Goal: Information Seeking & Learning: Find specific fact

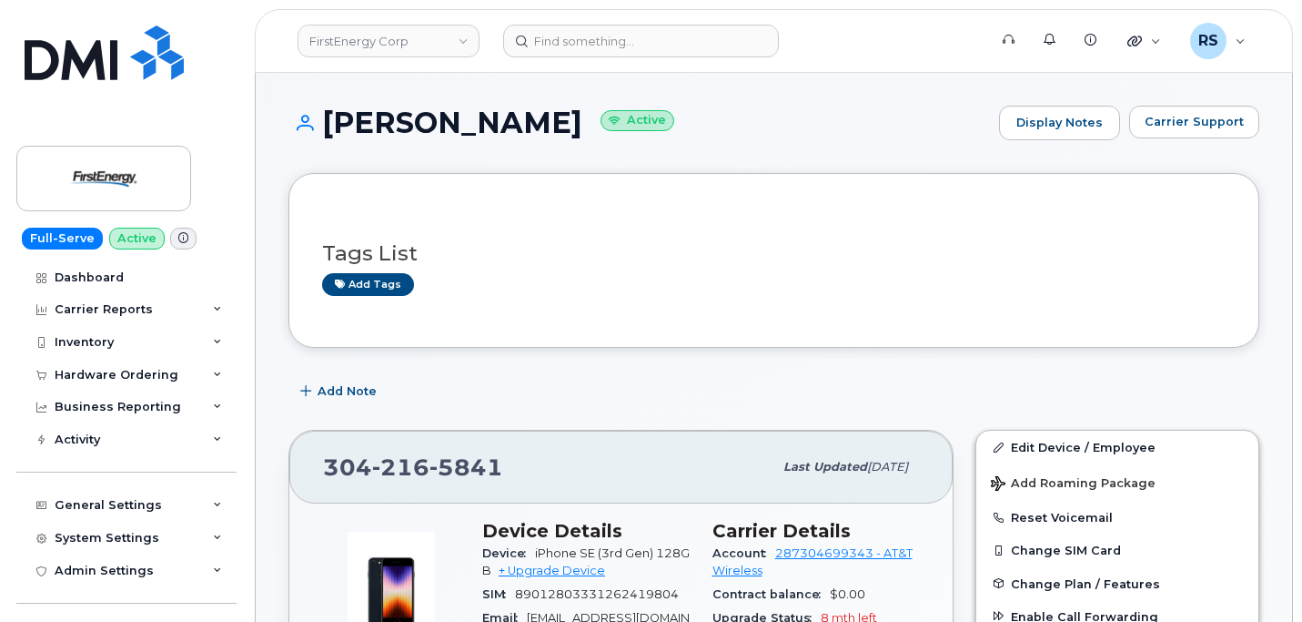
drag, startPoint x: 0, startPoint y: 0, endPoint x: 10, endPoint y: 606, distance: 606.2
click at [10, 606] on div "Full-Serve Active Dashboard Carrier Reports Monthly Billing Data Daily Data Poo…" at bounding box center [123, 311] width 247 height 622
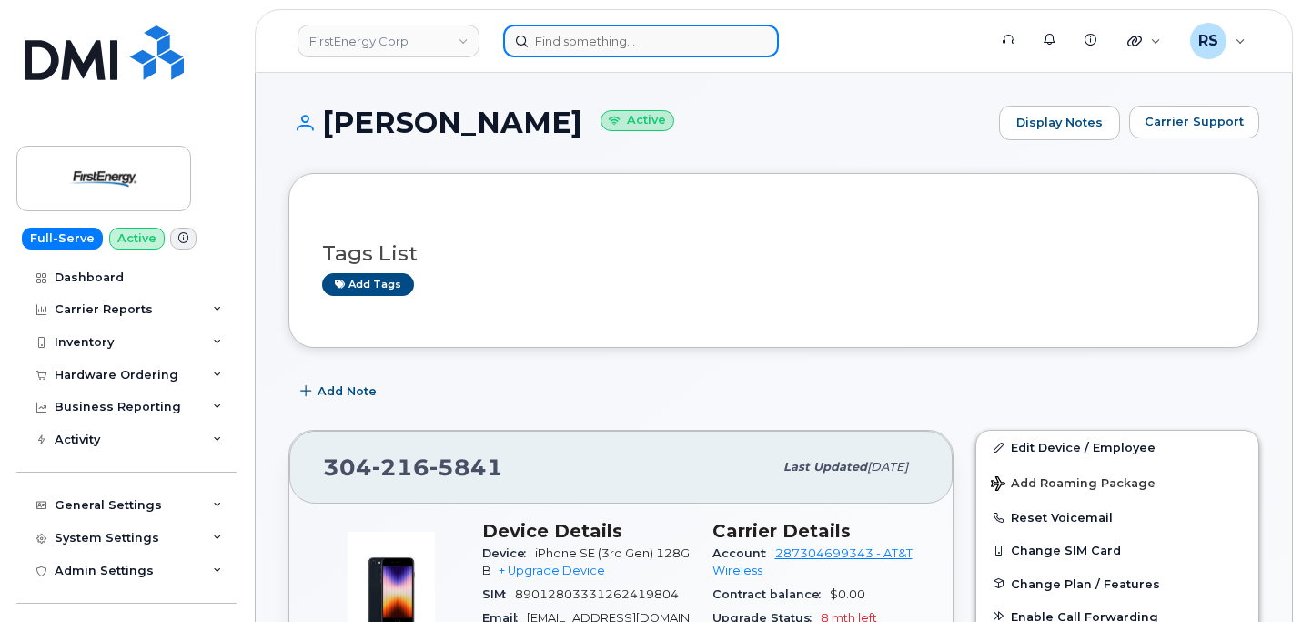
click at [565, 43] on input at bounding box center [641, 41] width 276 height 33
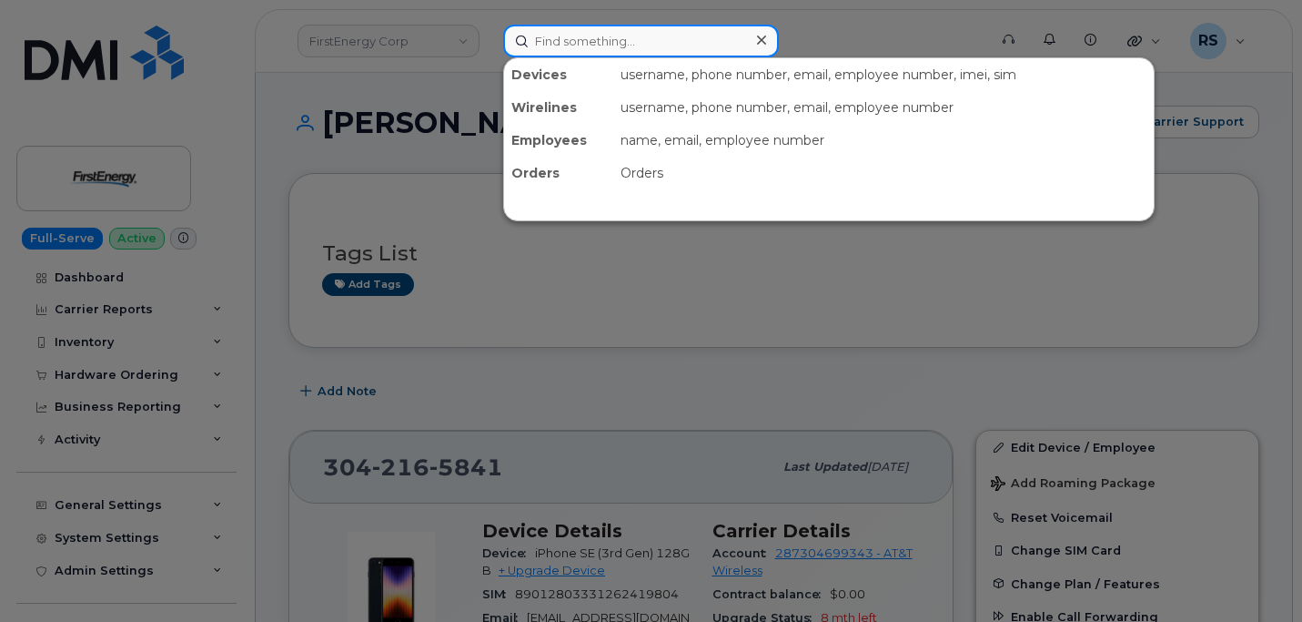
paste input "[PERSON_NAME]"
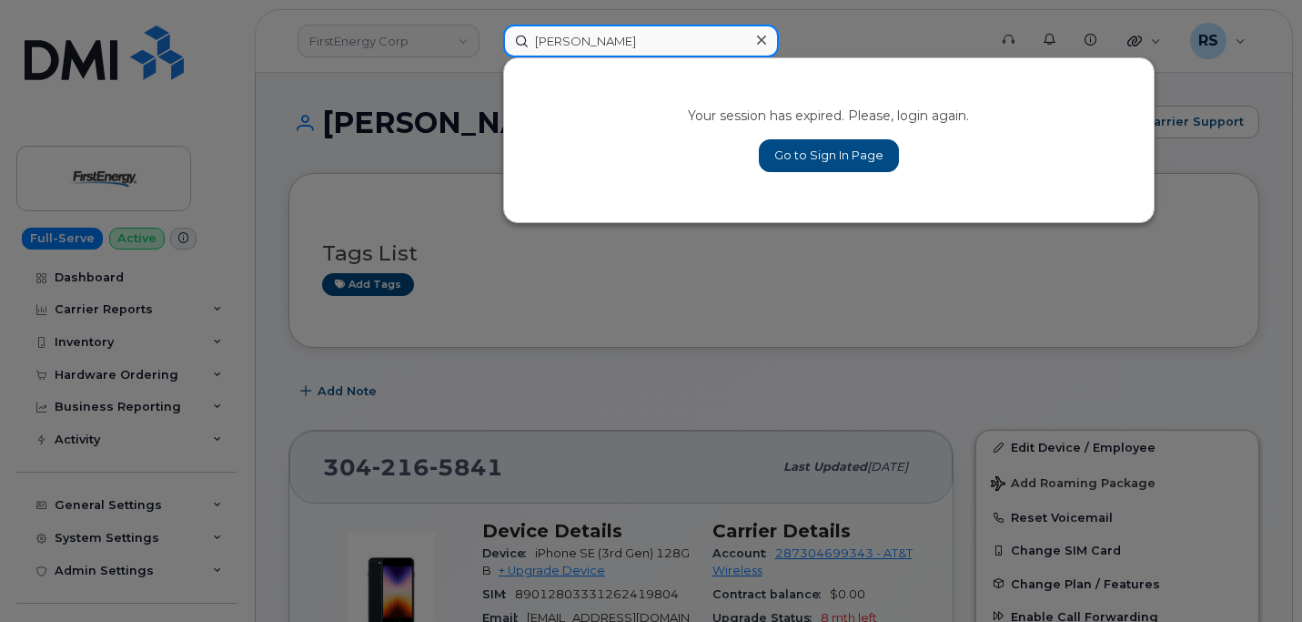
type input "[PERSON_NAME]"
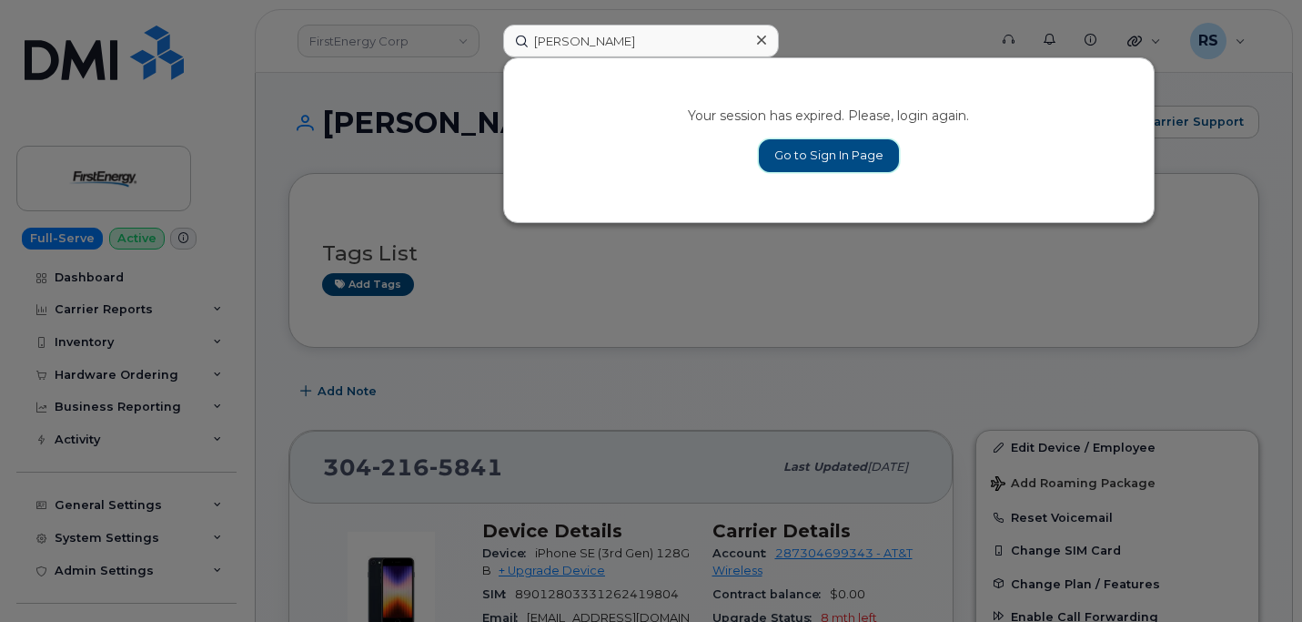
click at [812, 153] on link "Go to Sign In Page" at bounding box center [829, 155] width 140 height 33
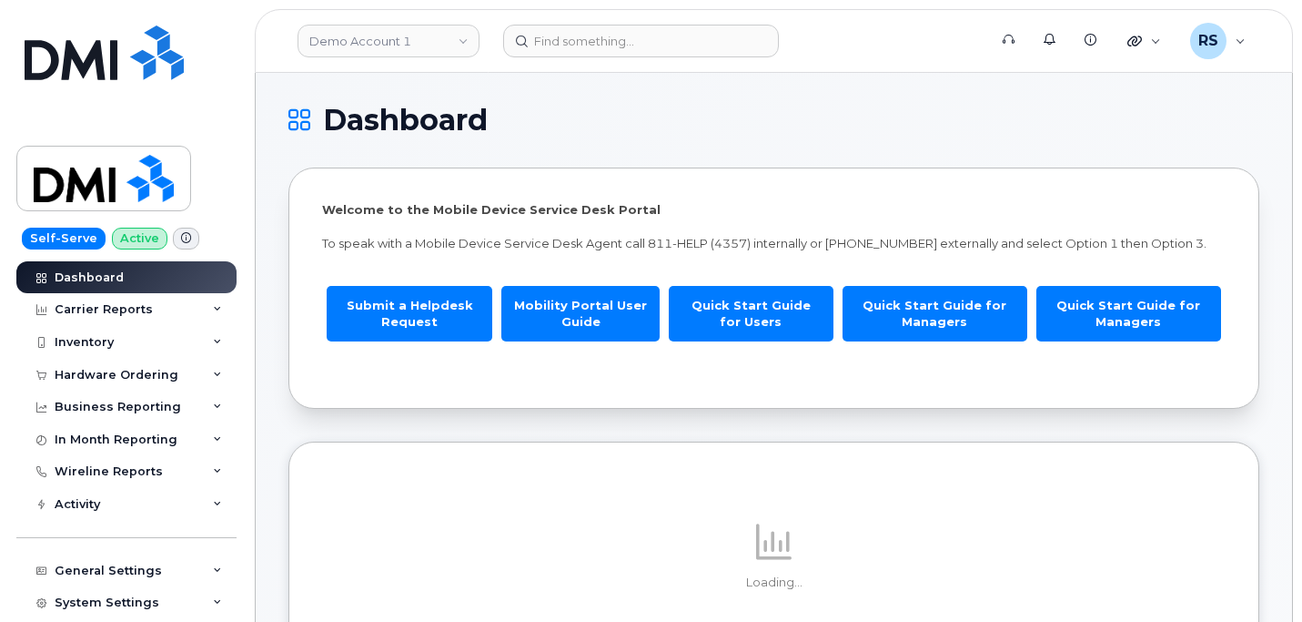
click at [685, 125] on h1 "Dashboard" at bounding box center [769, 120] width 962 height 29
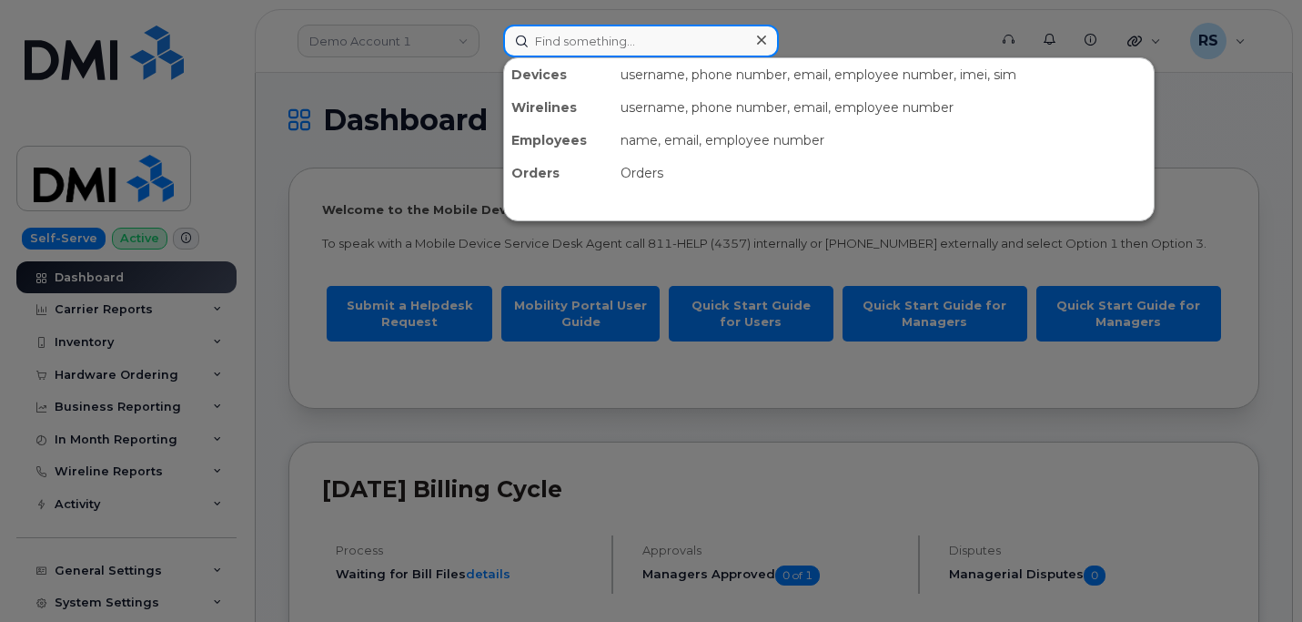
click at [564, 42] on input at bounding box center [641, 41] width 276 height 33
paste input "Michael Keller"
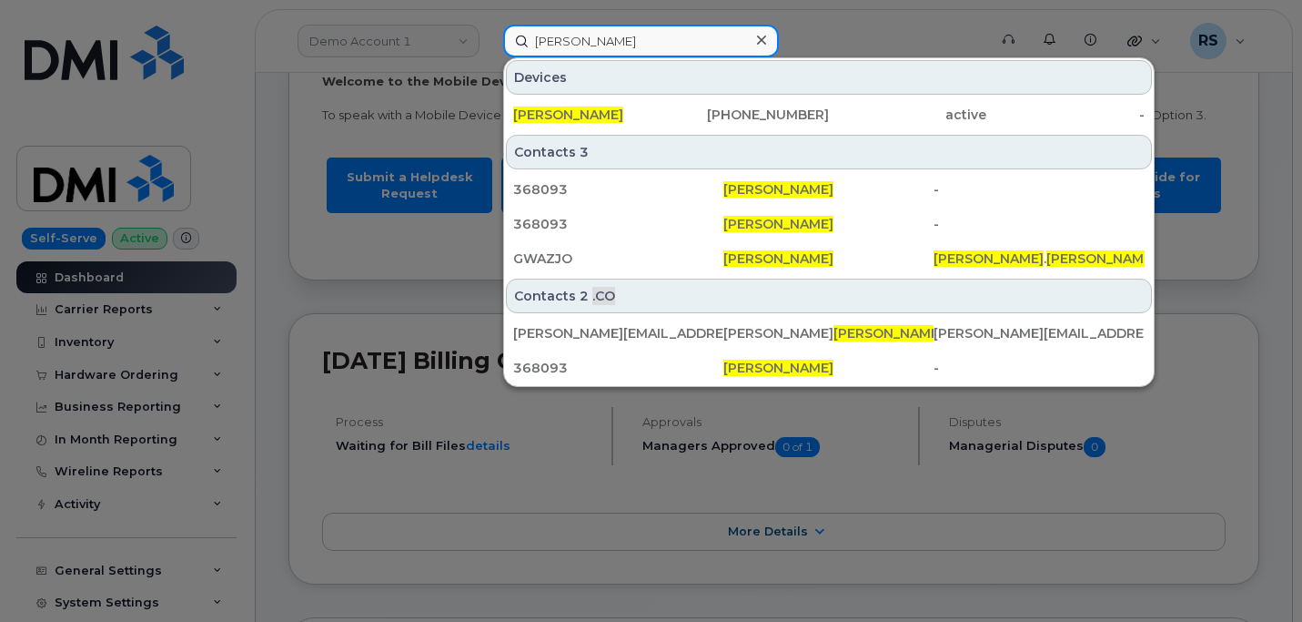
scroll to position [121, 0]
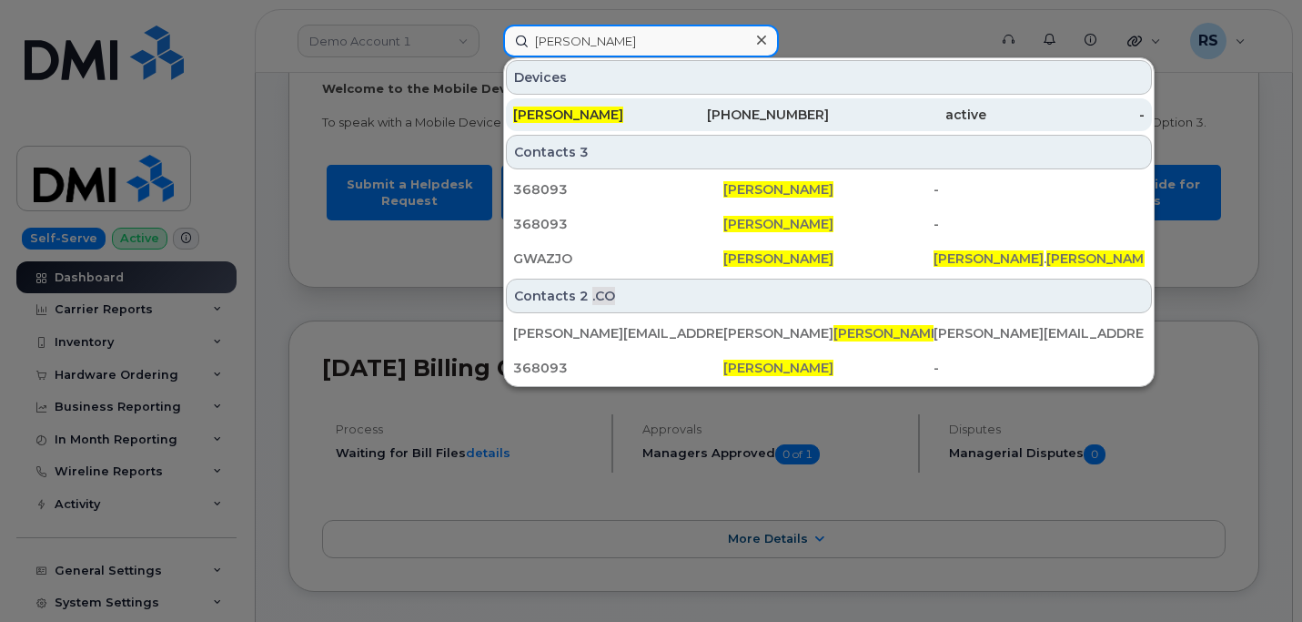
type input "Michael Keller"
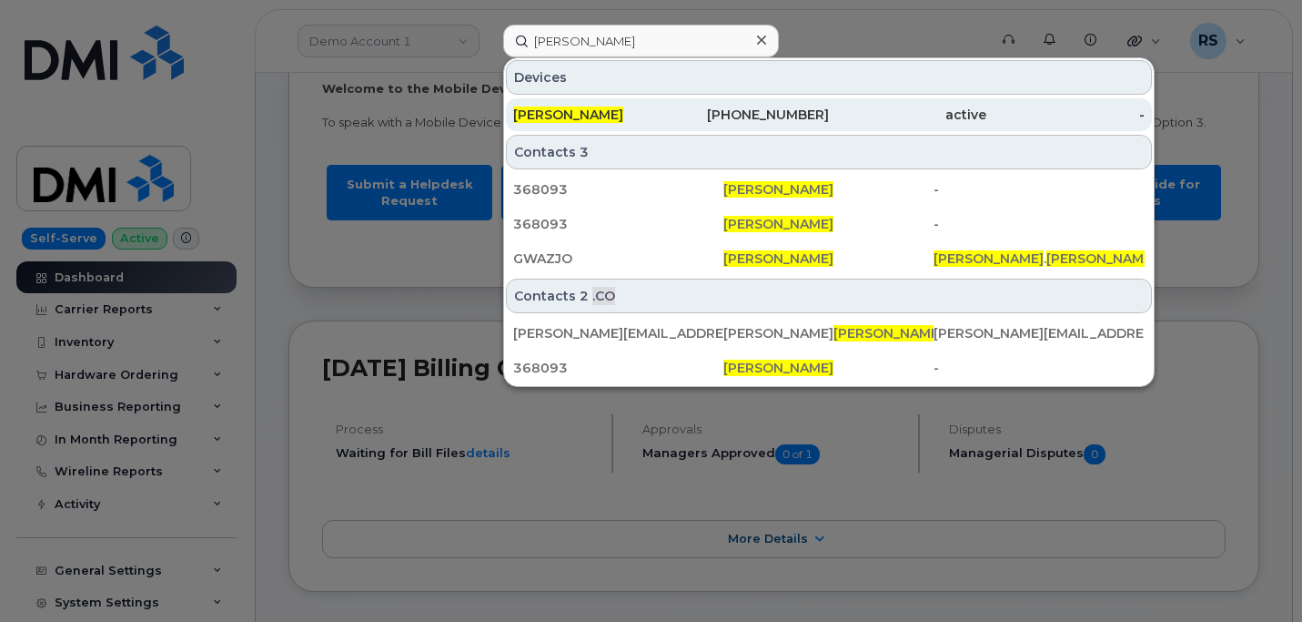
click at [568, 105] on div "Michael Keller" at bounding box center [591, 114] width 157 height 33
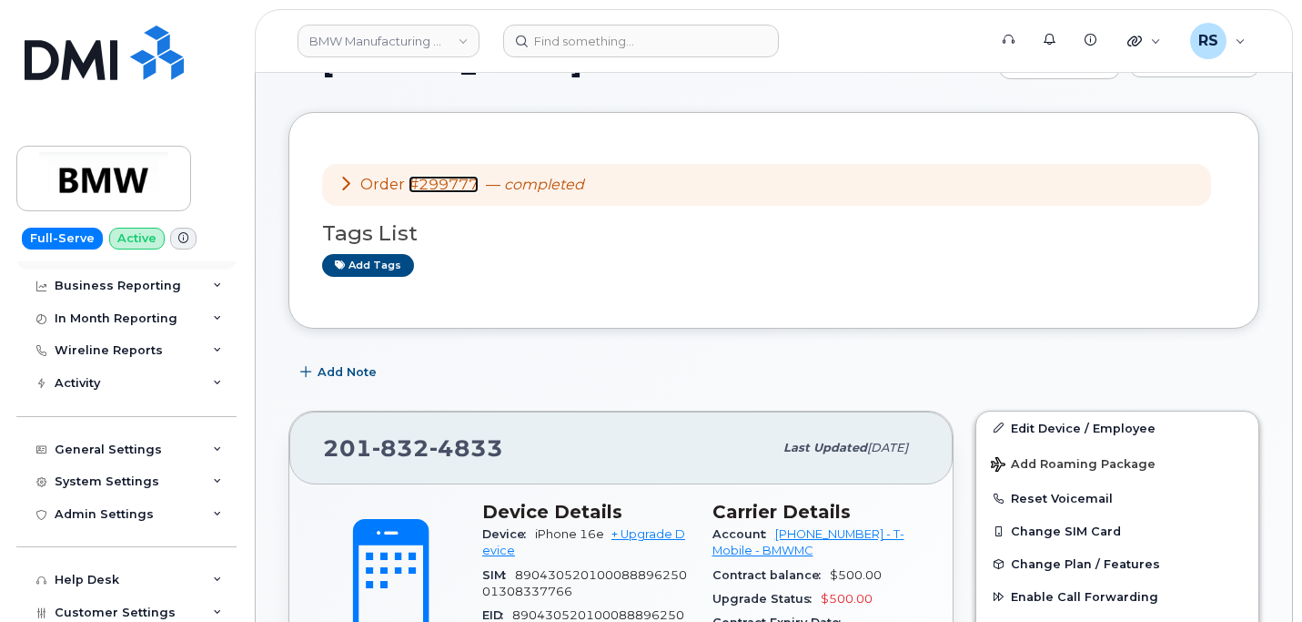
scroll to position [182, 0]
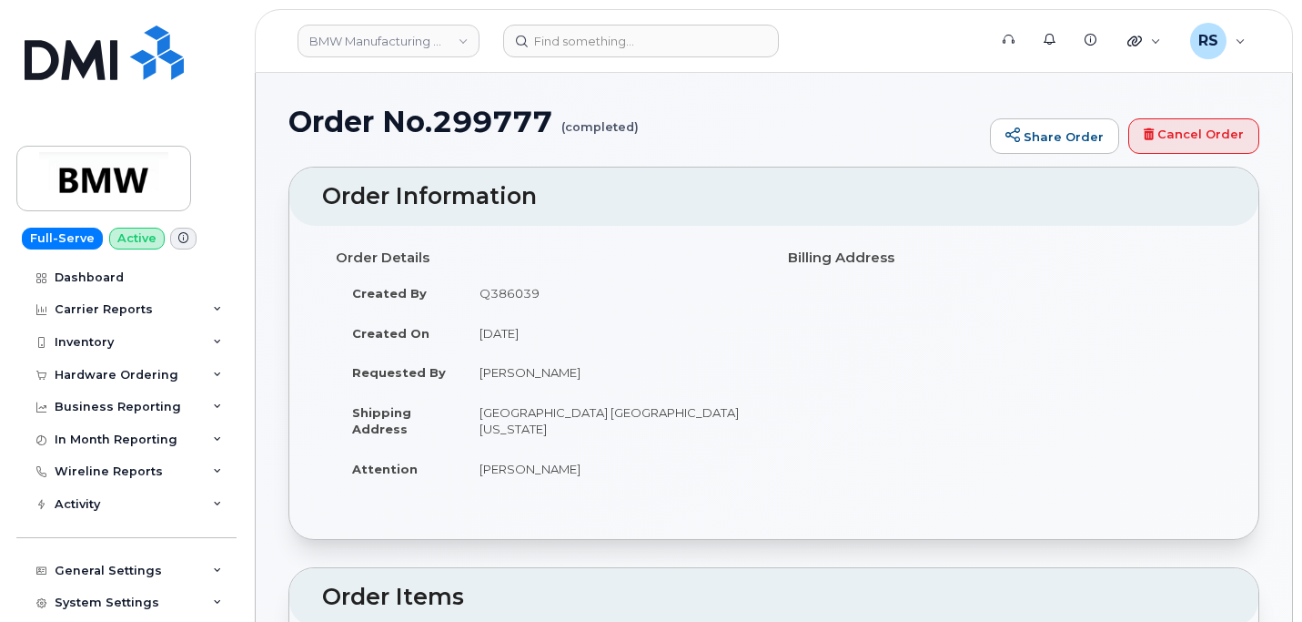
click at [494, 125] on h1 "Order No.299777 (completed)" at bounding box center [634, 122] width 693 height 32
copy h1 "299777"
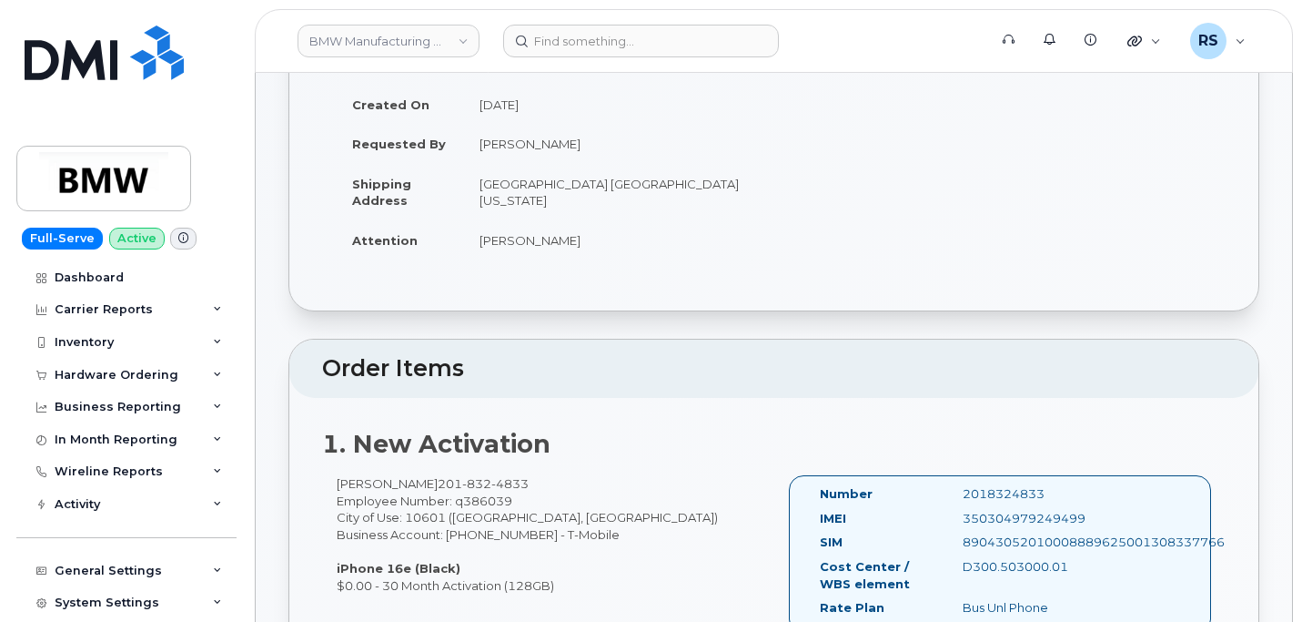
scroll to position [243, 0]
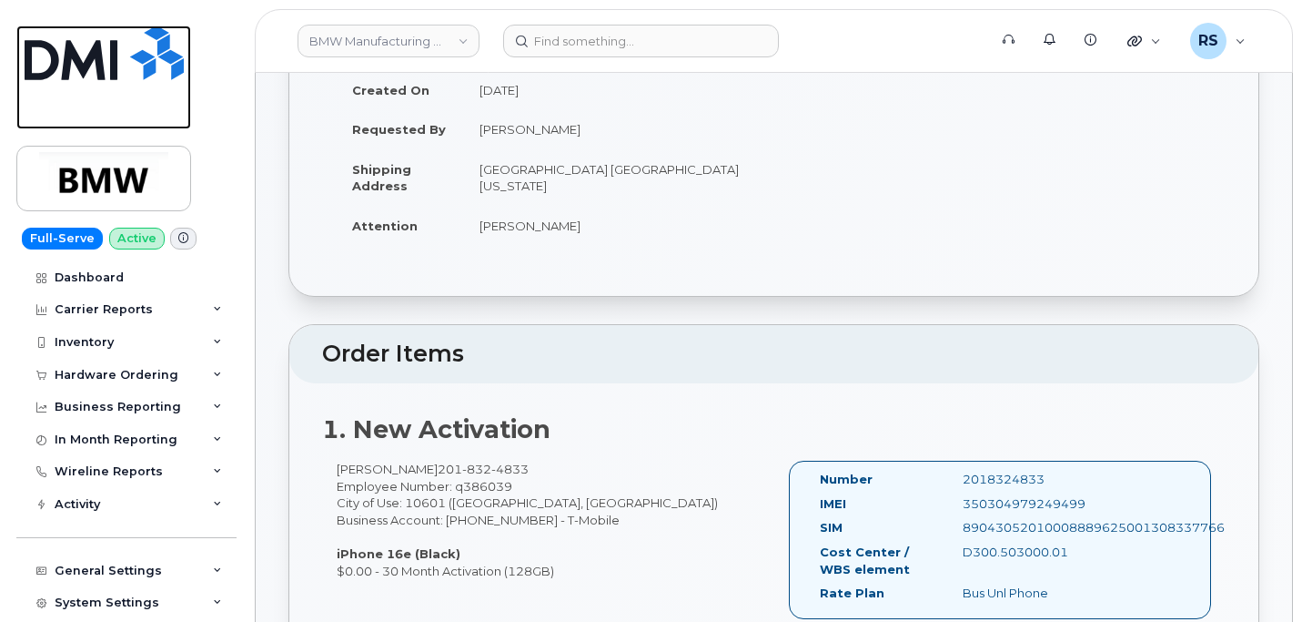
click at [31, 101] on link at bounding box center [103, 77] width 175 height 104
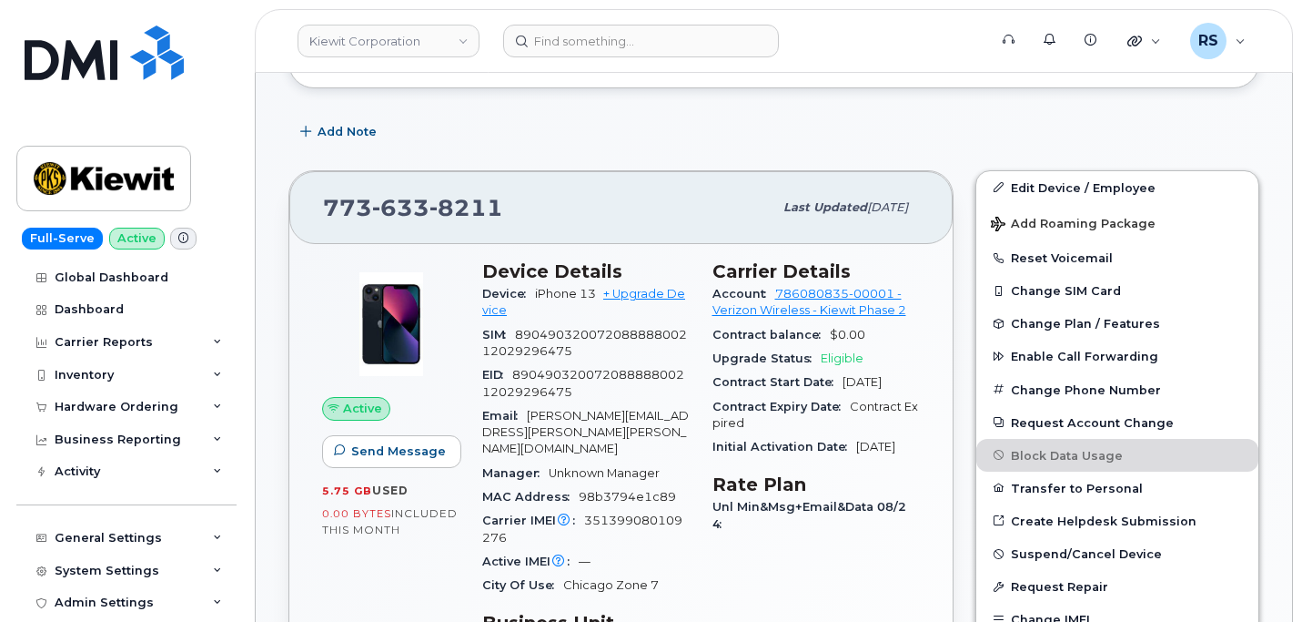
scroll to position [303, 0]
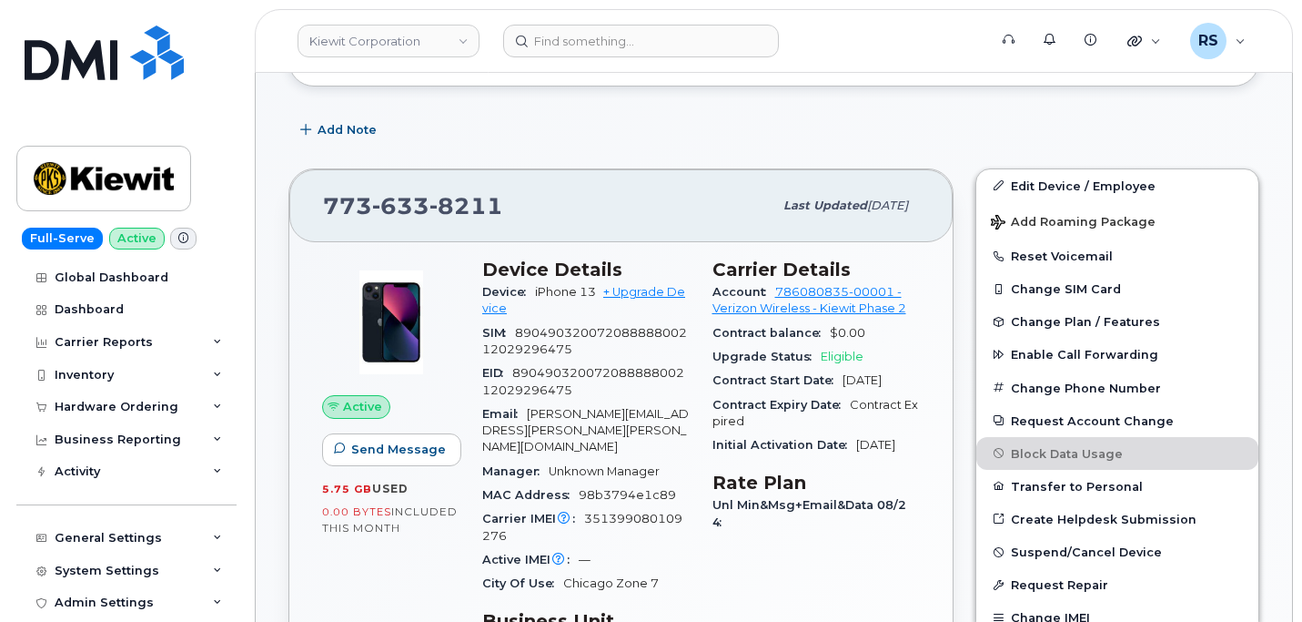
click at [415, 582] on div "Active Send Message 5.75 GB  used 0.00 Bytes  included this month" at bounding box center [391, 578] width 160 height 661
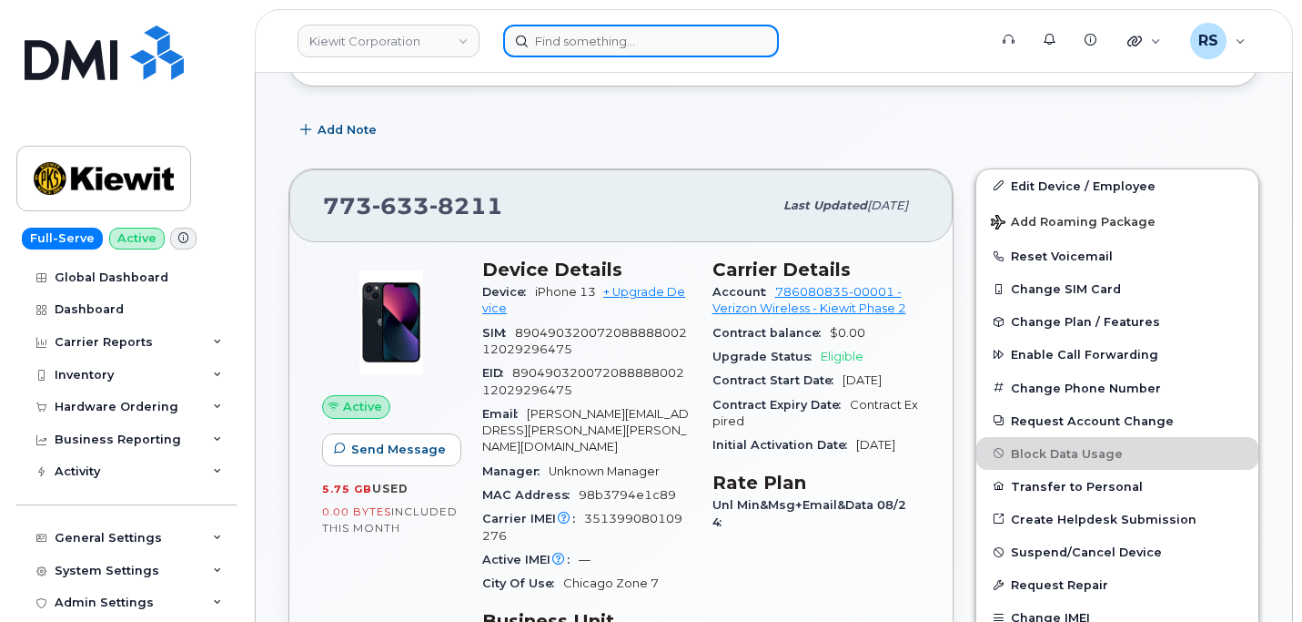
click at [570, 41] on input at bounding box center [641, 41] width 276 height 33
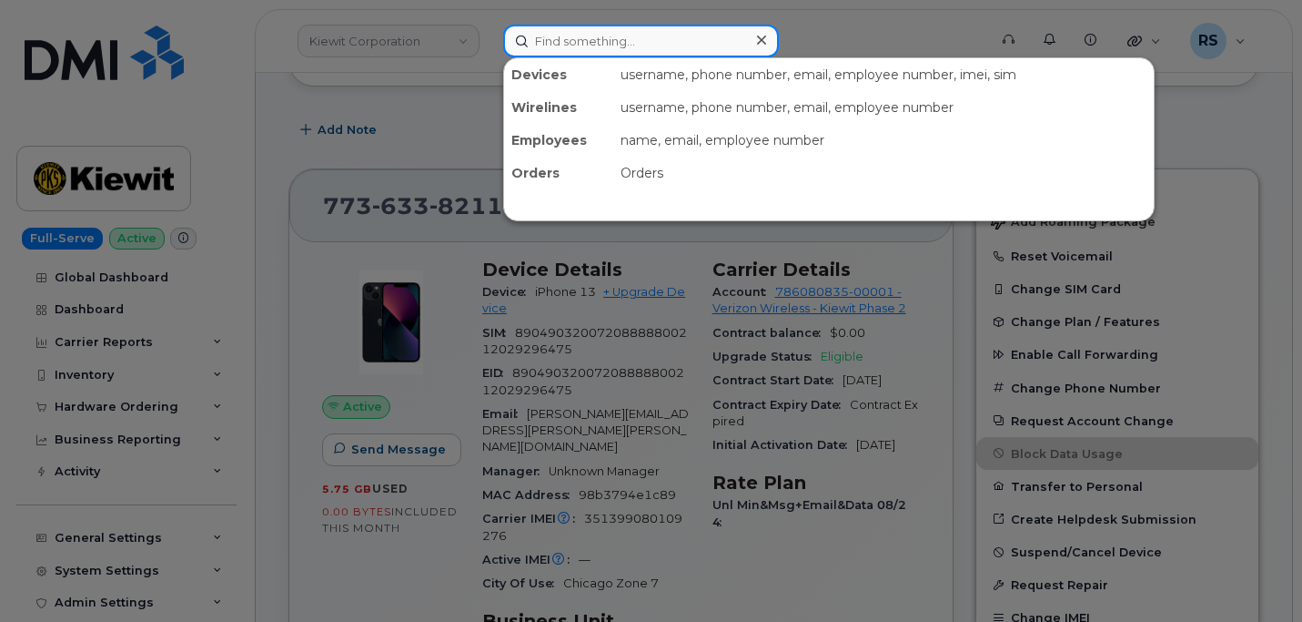
paste input "409-719-1680"
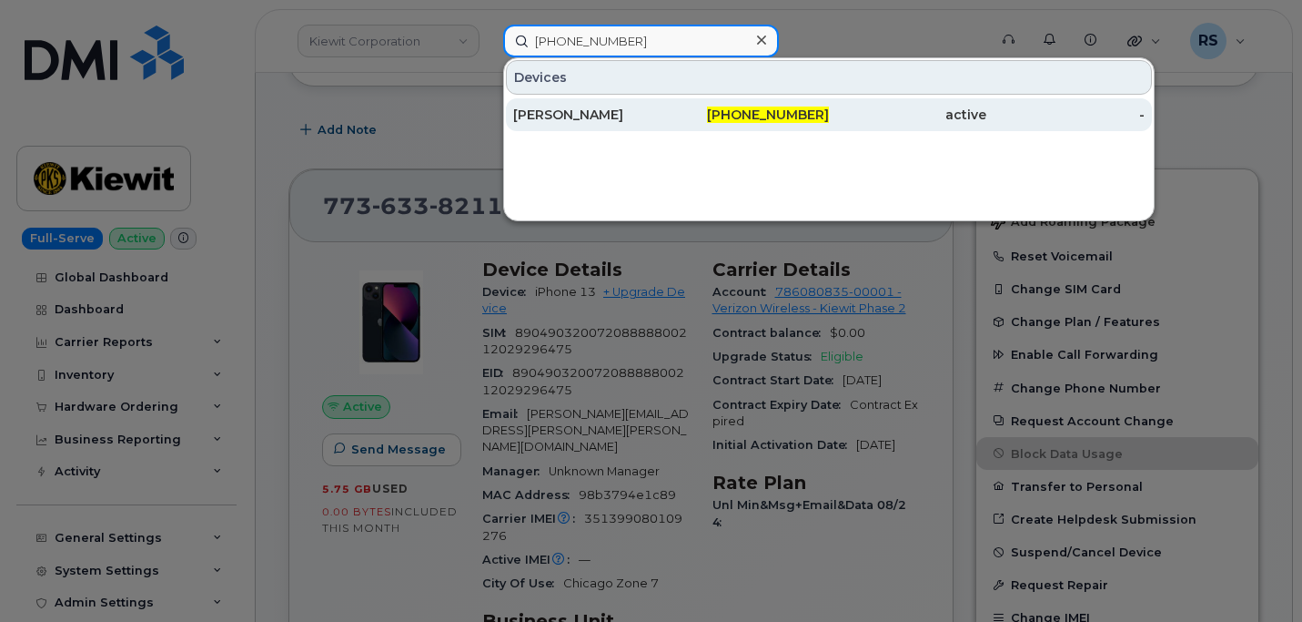
type input "409-719-1680"
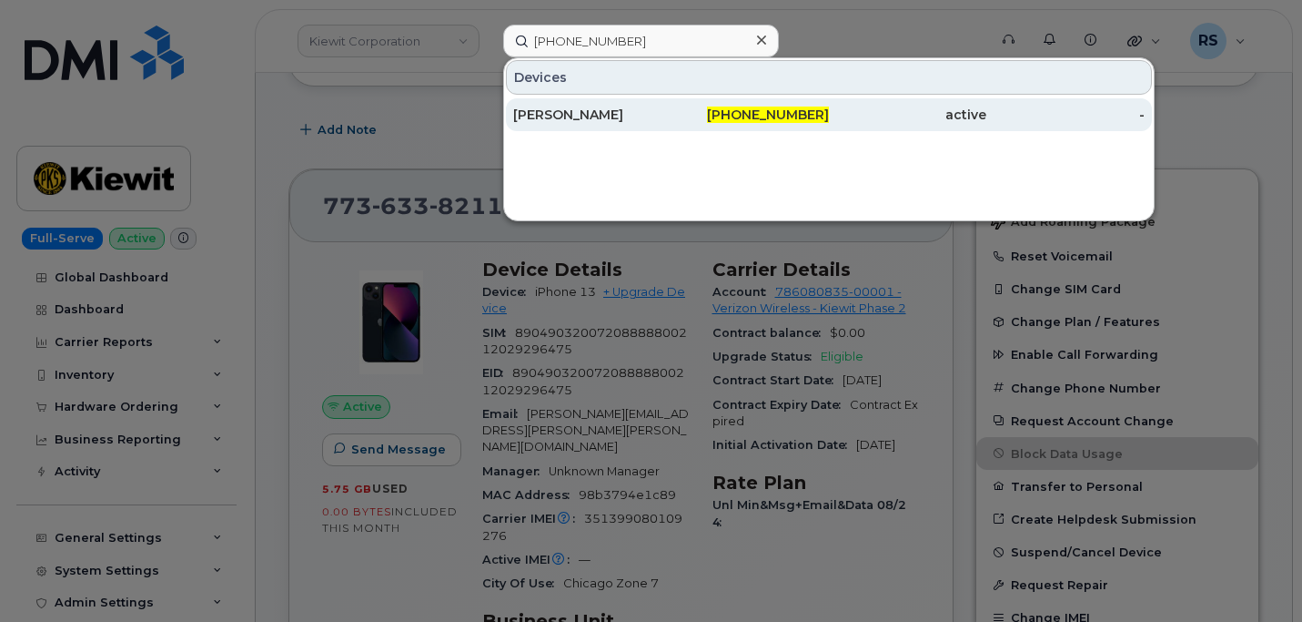
click at [580, 111] on div "[PERSON_NAME]" at bounding box center [591, 115] width 157 height 18
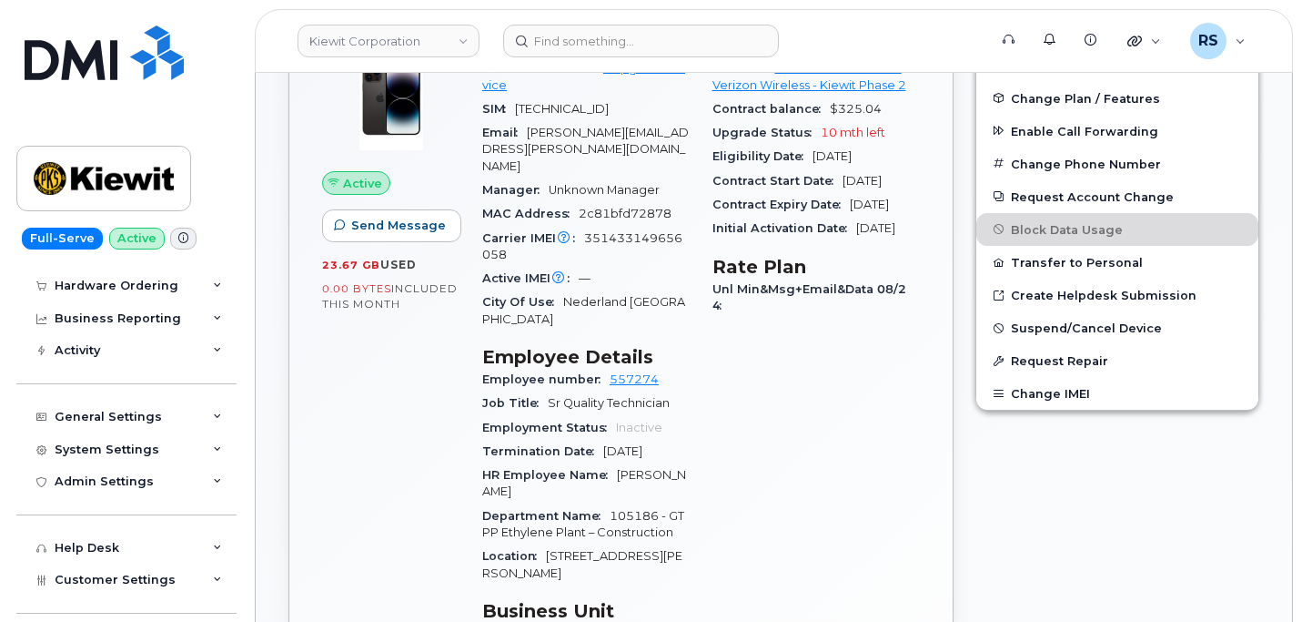
scroll to position [161, 0]
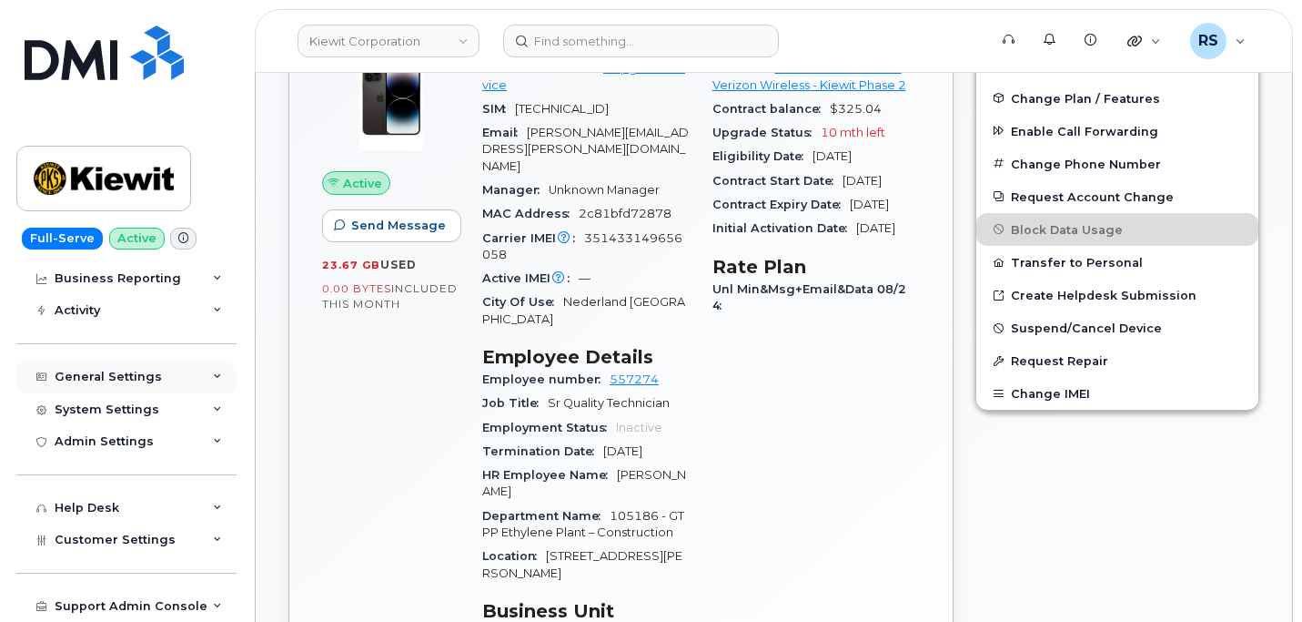
click at [93, 368] on div "General Settings" at bounding box center [126, 376] width 220 height 33
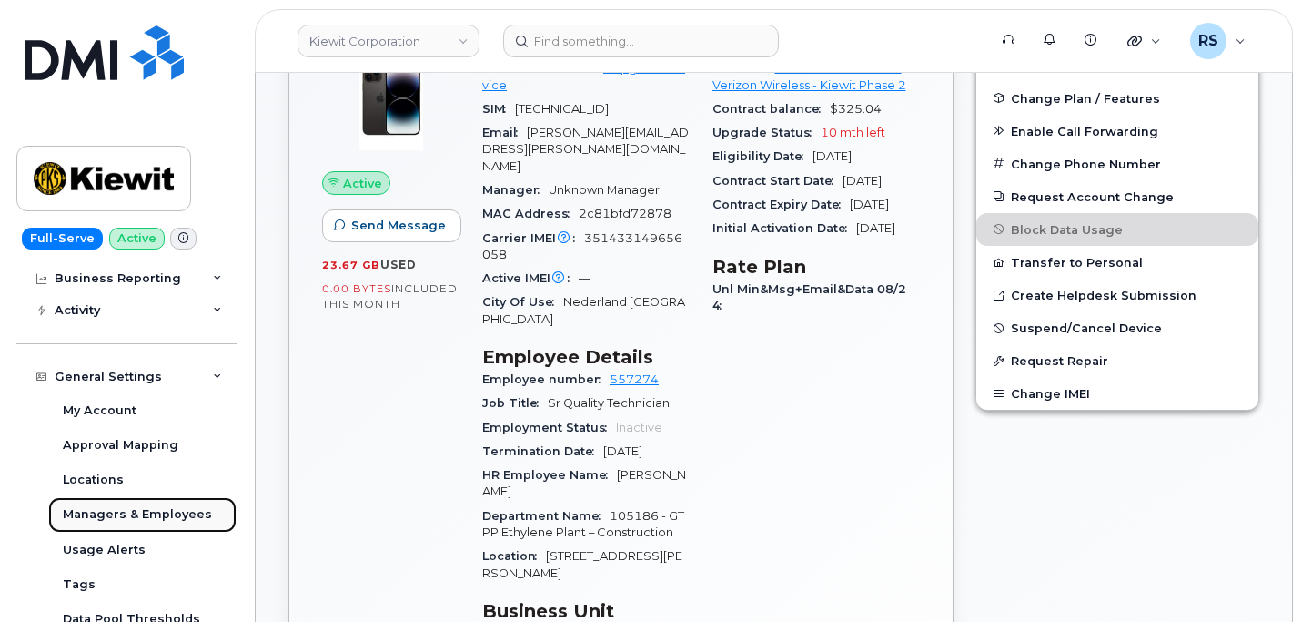
click at [134, 511] on div "Managers & Employees" at bounding box center [137, 514] width 149 height 16
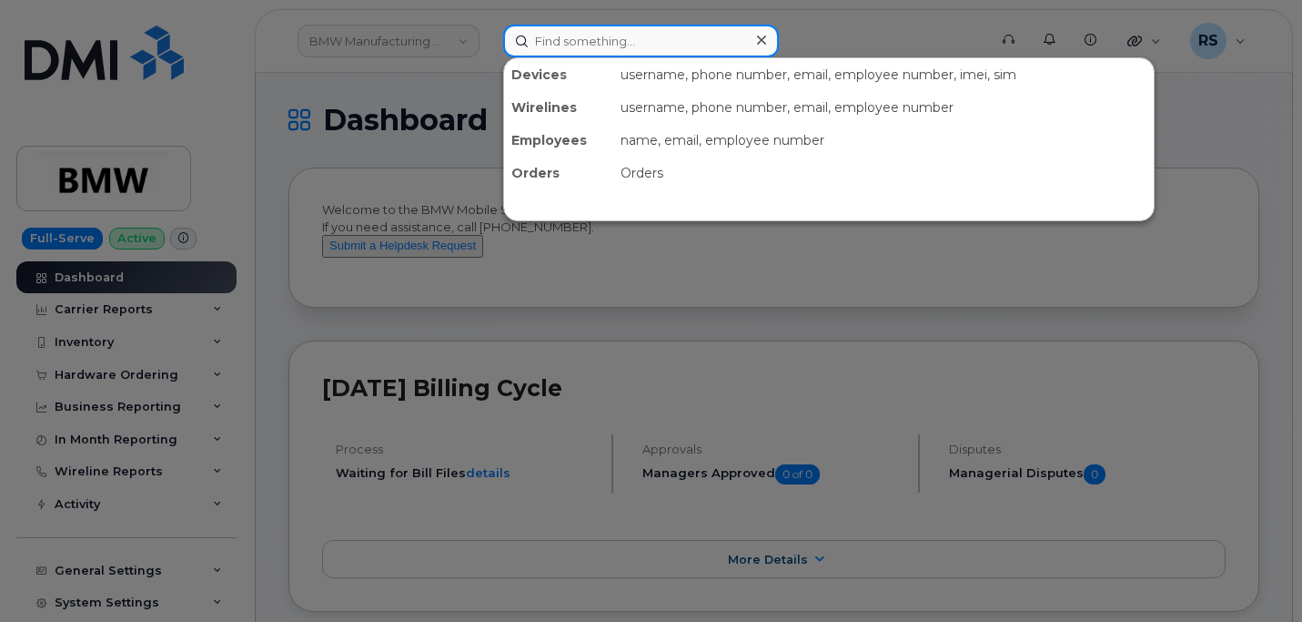
click at [570, 44] on input at bounding box center [641, 41] width 276 height 33
paste input "409-719-1680"
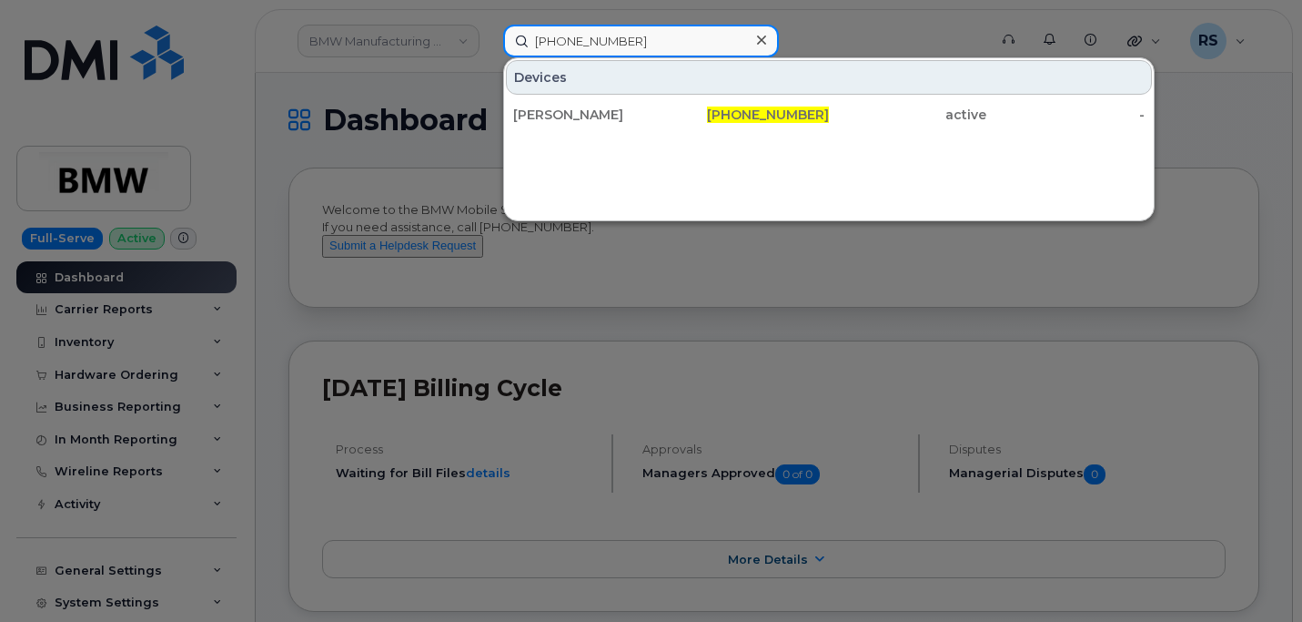
type input "409-719-1680"
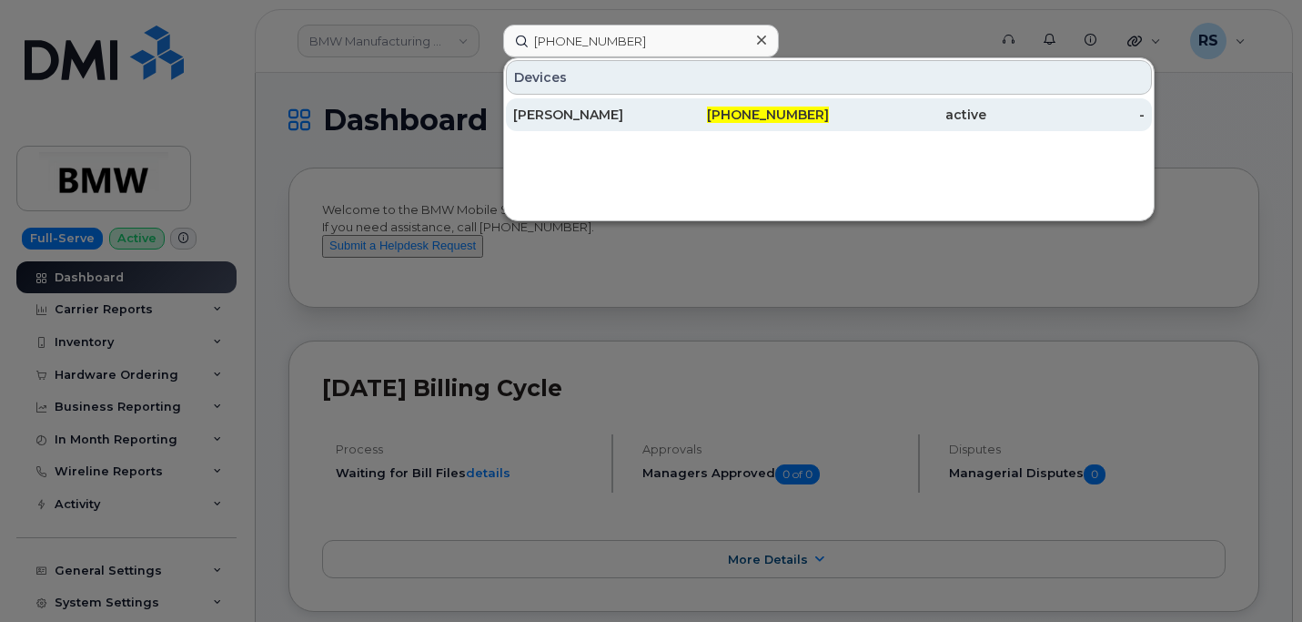
click at [592, 117] on div "CRAIG BEAUCHAMP" at bounding box center [591, 115] width 157 height 18
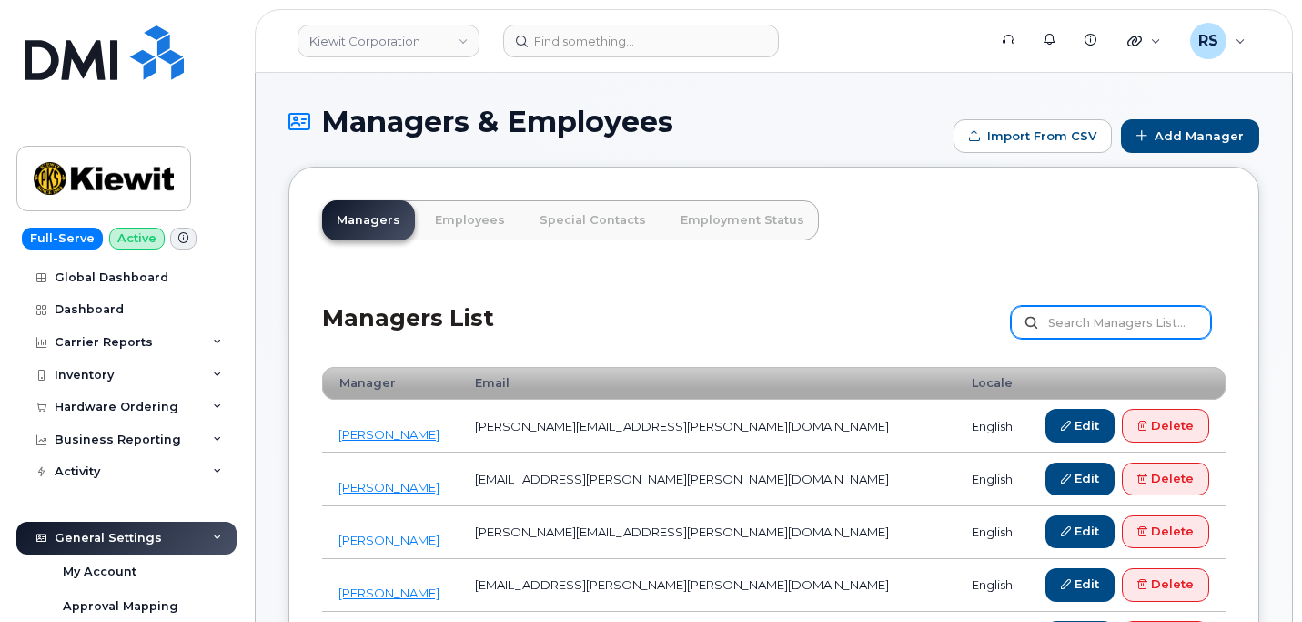
click at [1065, 319] on input "text" at bounding box center [1111, 322] width 200 height 33
type input "[PERSON_NAME]"
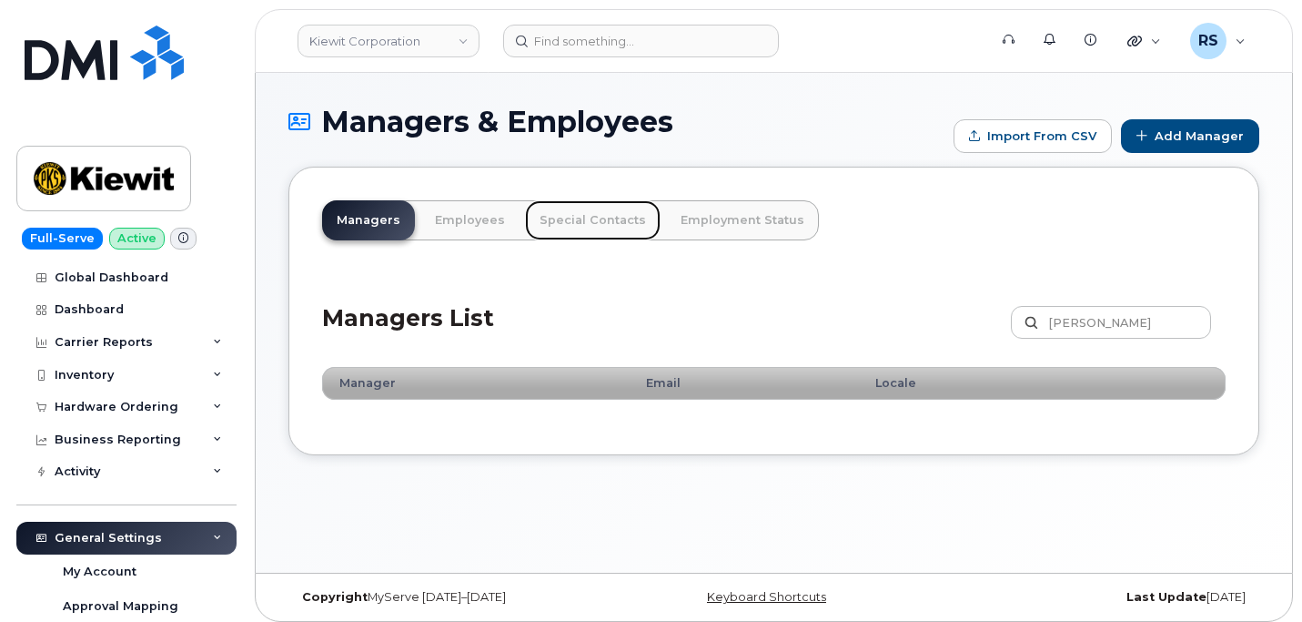
click at [594, 222] on link "Special Contacts" at bounding box center [593, 220] width 136 height 40
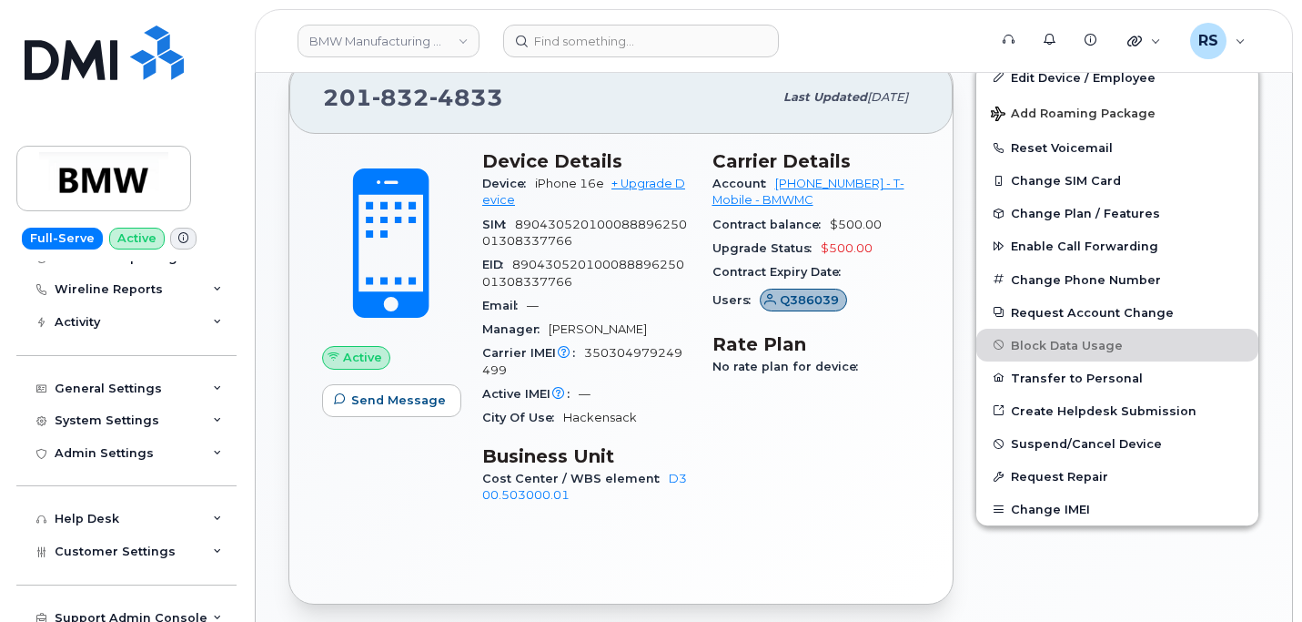
scroll to position [425, 0]
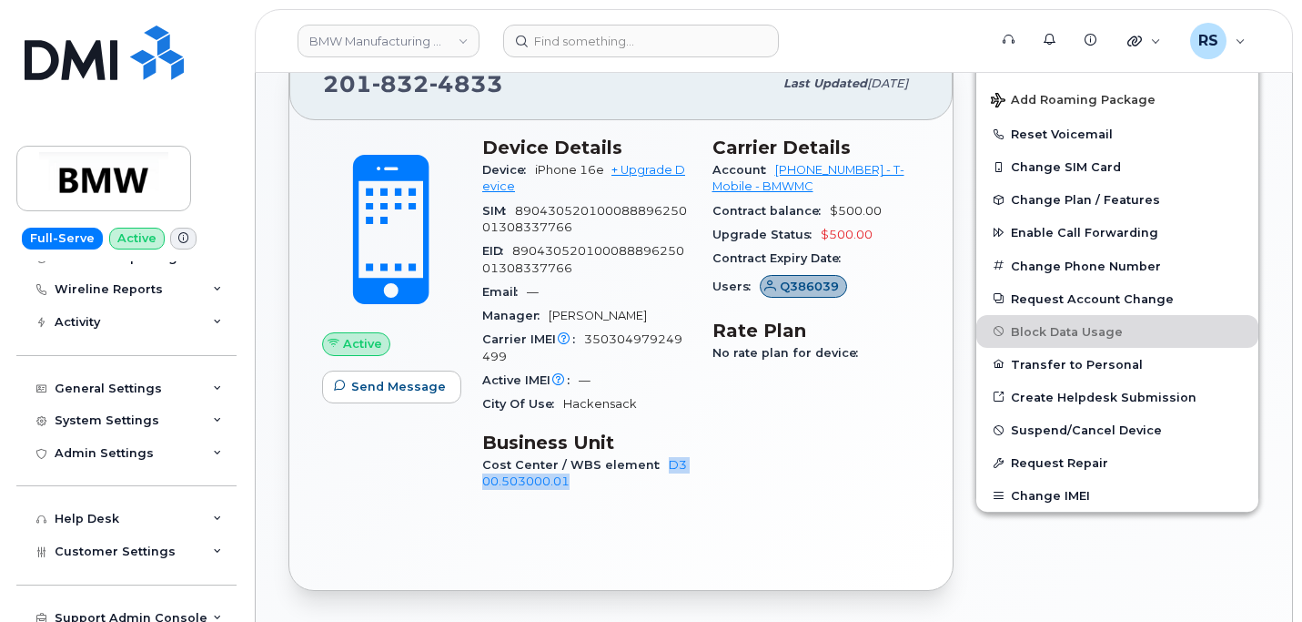
drag, startPoint x: 651, startPoint y: 460, endPoint x: 673, endPoint y: 484, distance: 32.8
click at [690, 495] on div "Device Details Device iPhone 16e + Upgrade Device SIM 8904305201000888962500130…" at bounding box center [586, 322] width 230 height 393
copy link "D300.503000.01"
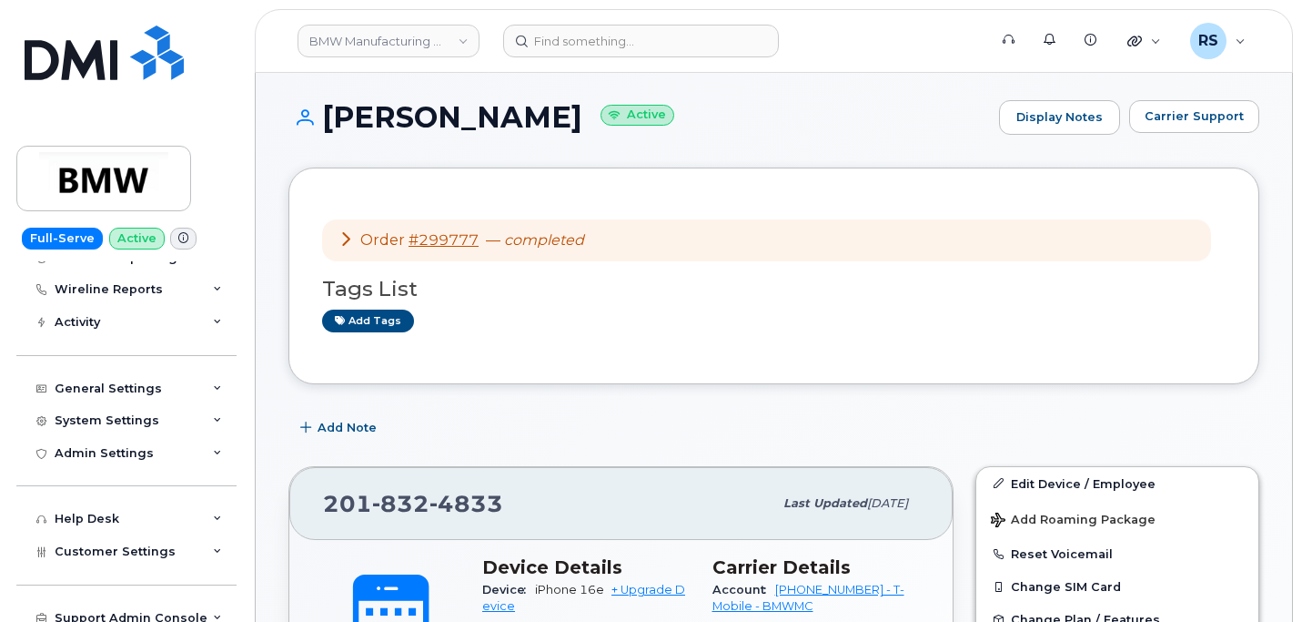
scroll to position [0, 0]
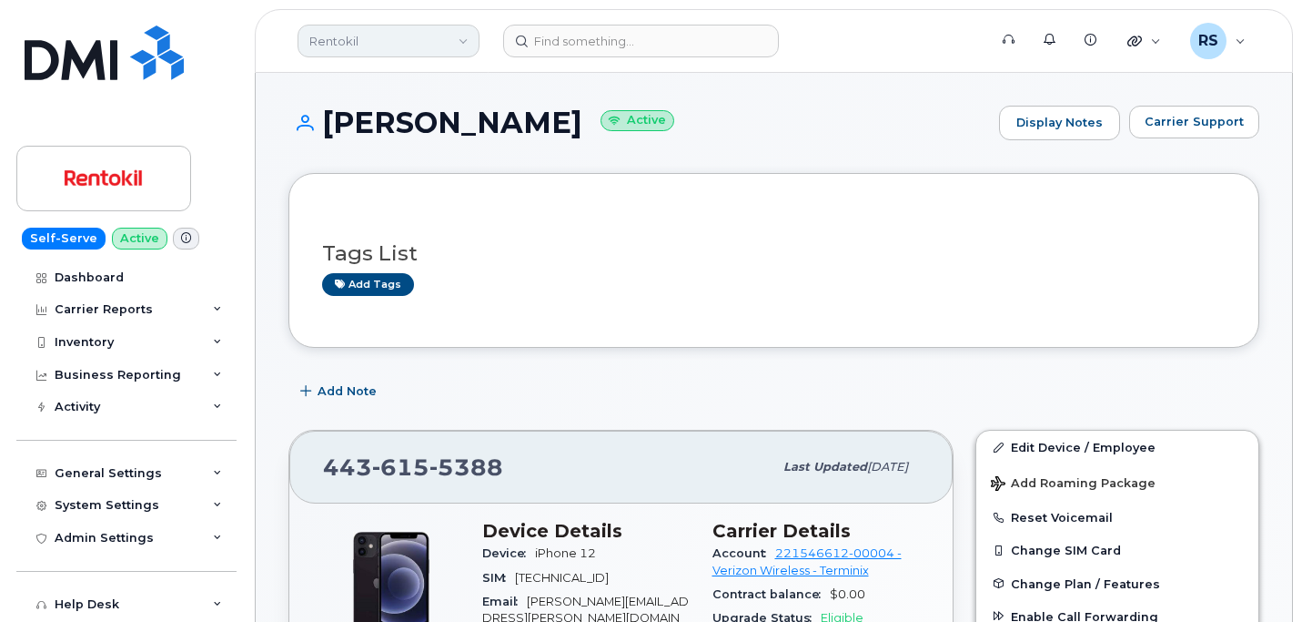
scroll to position [182, 0]
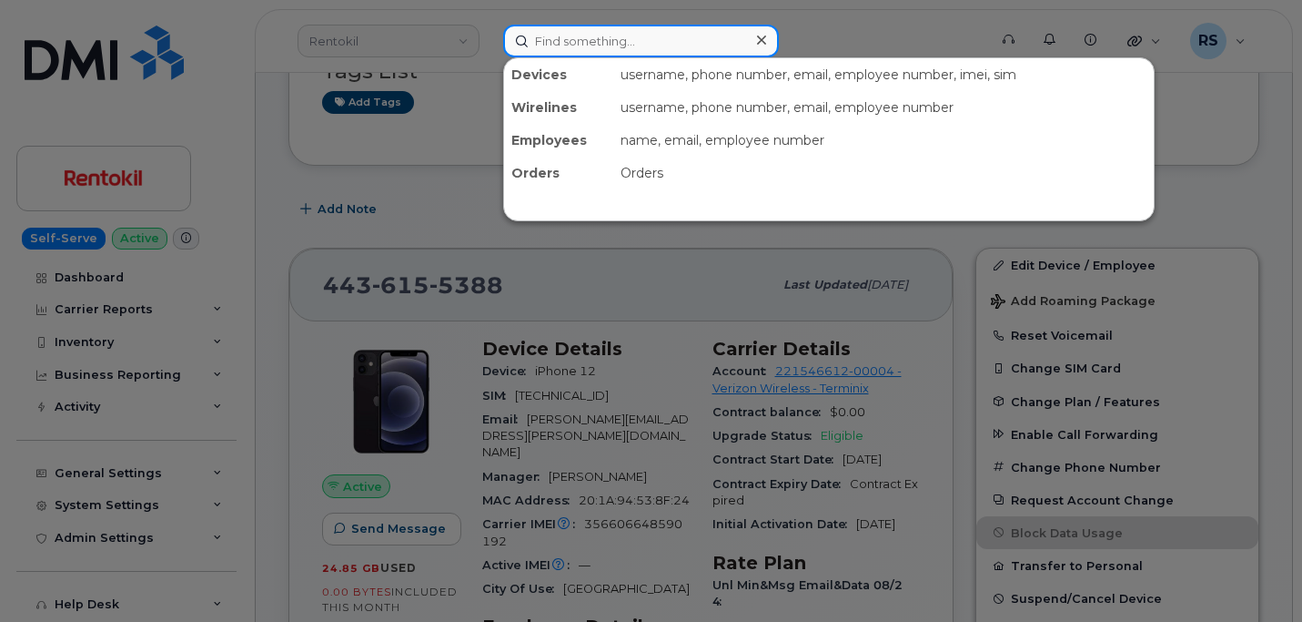
click at [566, 37] on input at bounding box center [641, 41] width 276 height 33
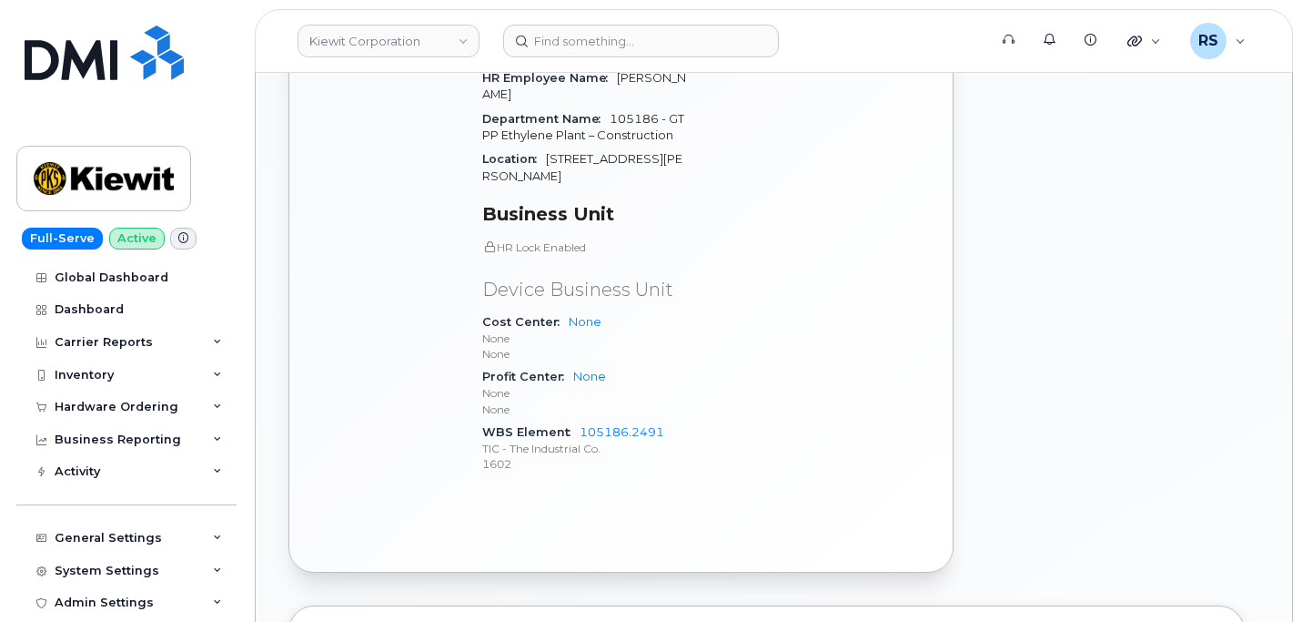
scroll to position [910, 0]
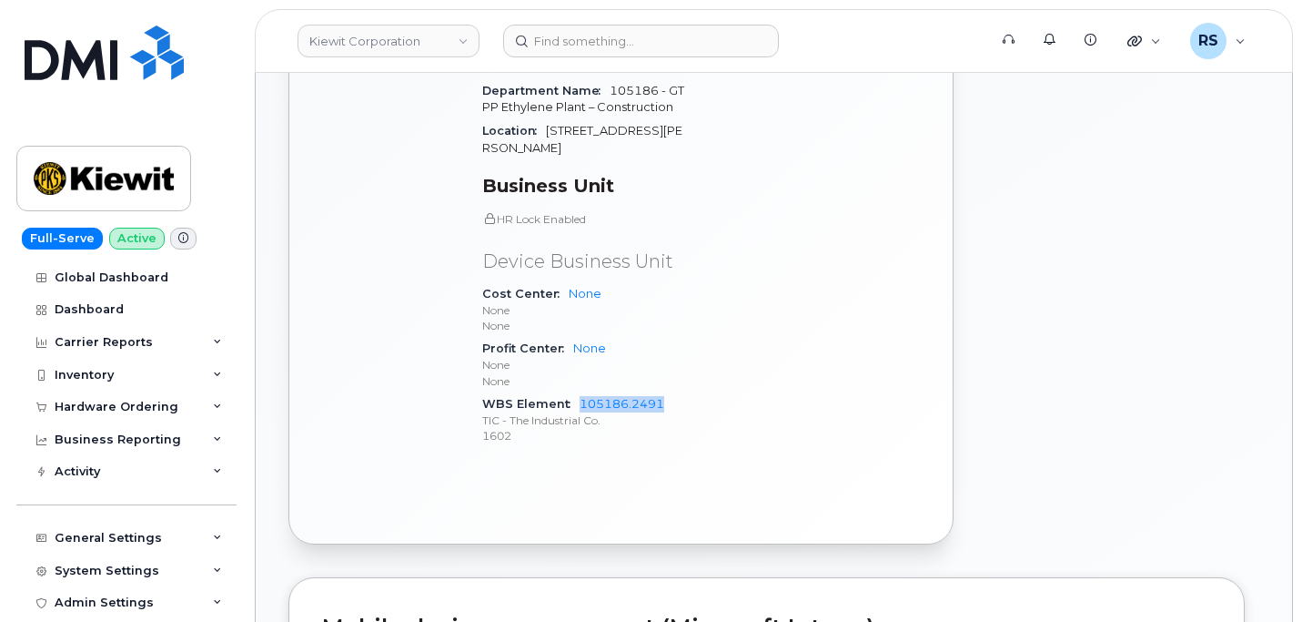
drag, startPoint x: 577, startPoint y: 368, endPoint x: 663, endPoint y: 378, distance: 87.0
click at [663, 392] on div "WBS Element 105186.2491 TIC - The Industrial Co. 1602" at bounding box center [586, 420] width 208 height 56
copy link "105186.2491"
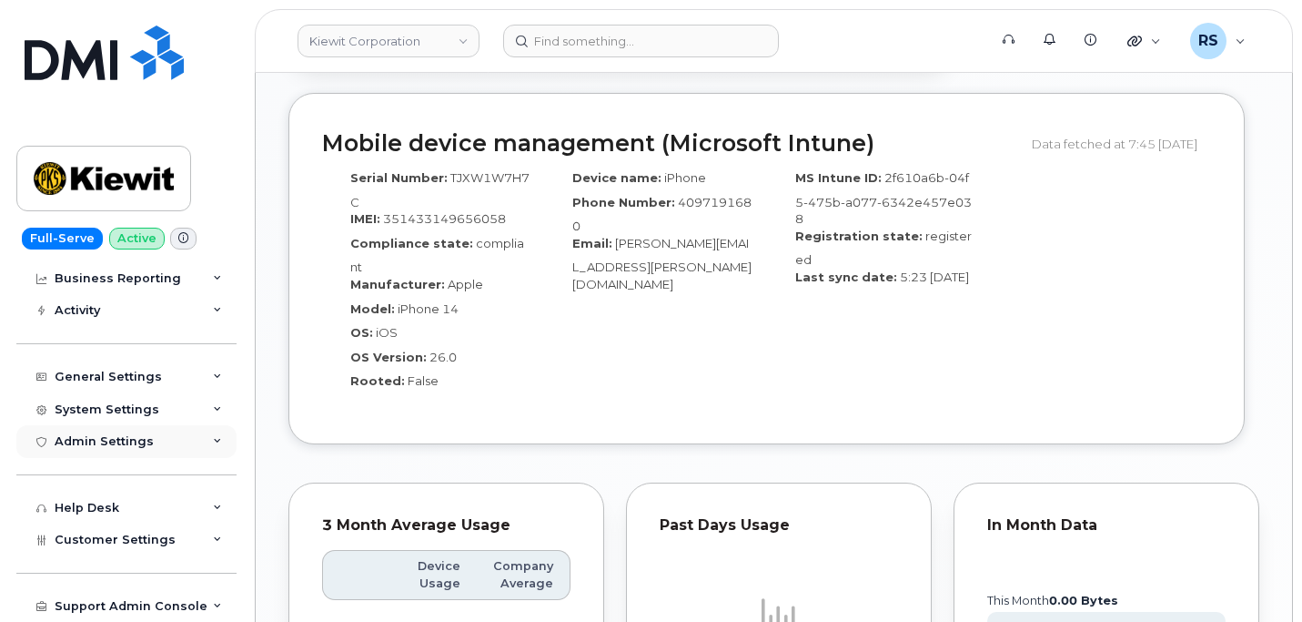
scroll to position [1395, 0]
click at [99, 369] on div "General Settings" at bounding box center [108, 376] width 107 height 15
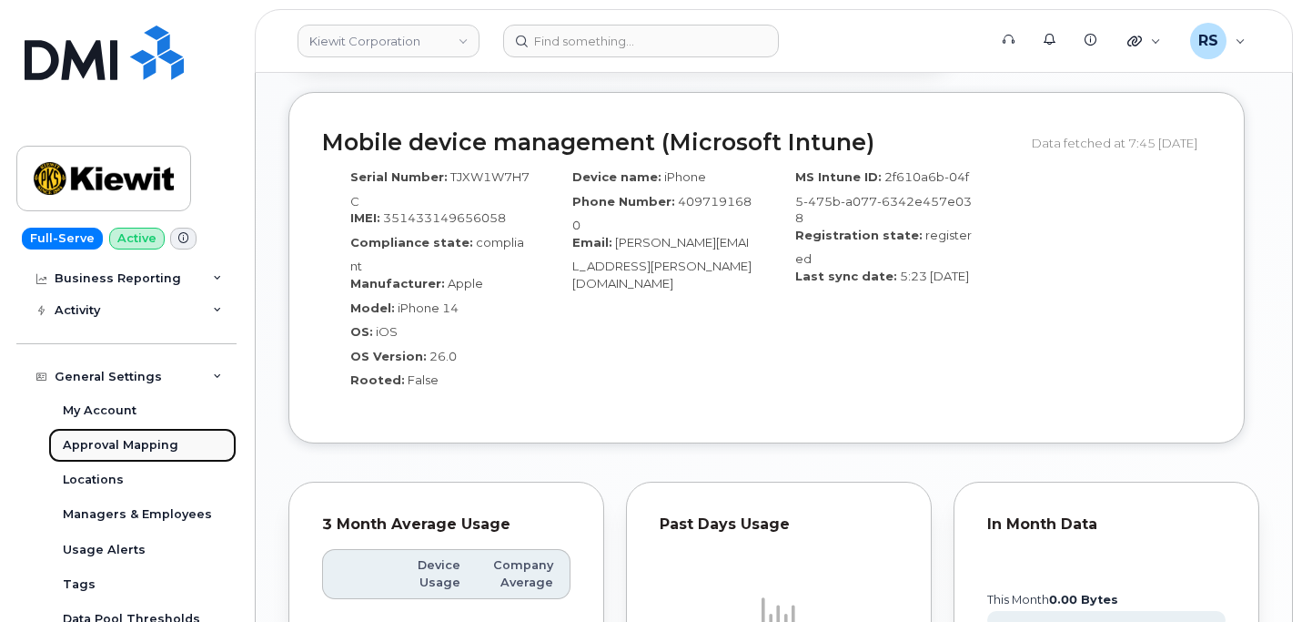
click at [120, 444] on div "Approval Mapping" at bounding box center [121, 445] width 116 height 16
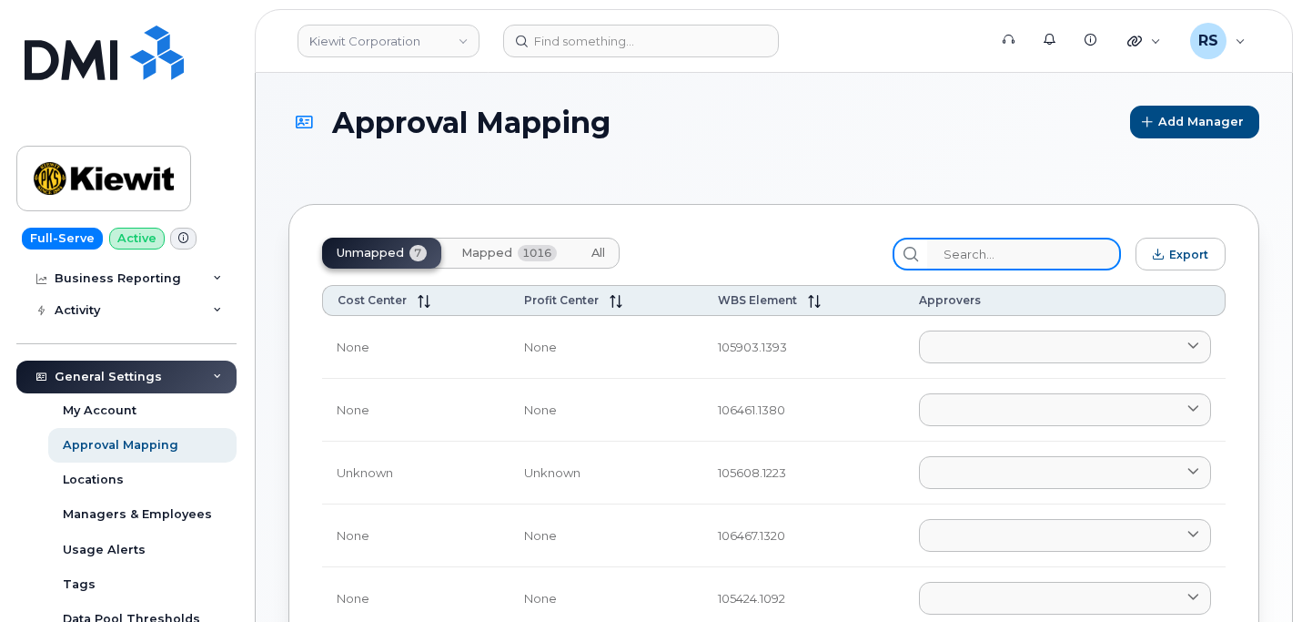
click at [976, 250] on input "search" at bounding box center [1024, 254] width 194 height 33
drag, startPoint x: 976, startPoint y: 250, endPoint x: 547, endPoint y: 259, distance: 428.7
click at [533, 255] on span "1016" at bounding box center [537, 253] width 39 height 16
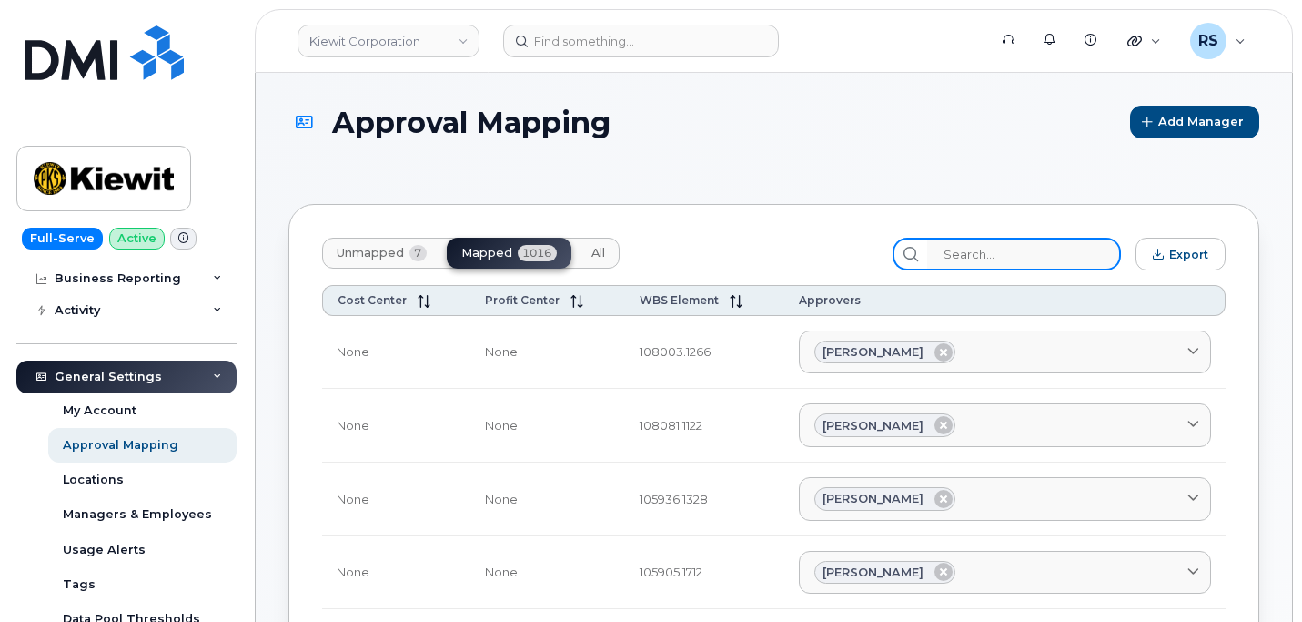
click at [976, 254] on input "search" at bounding box center [1024, 254] width 194 height 33
paste input "105186.2491"
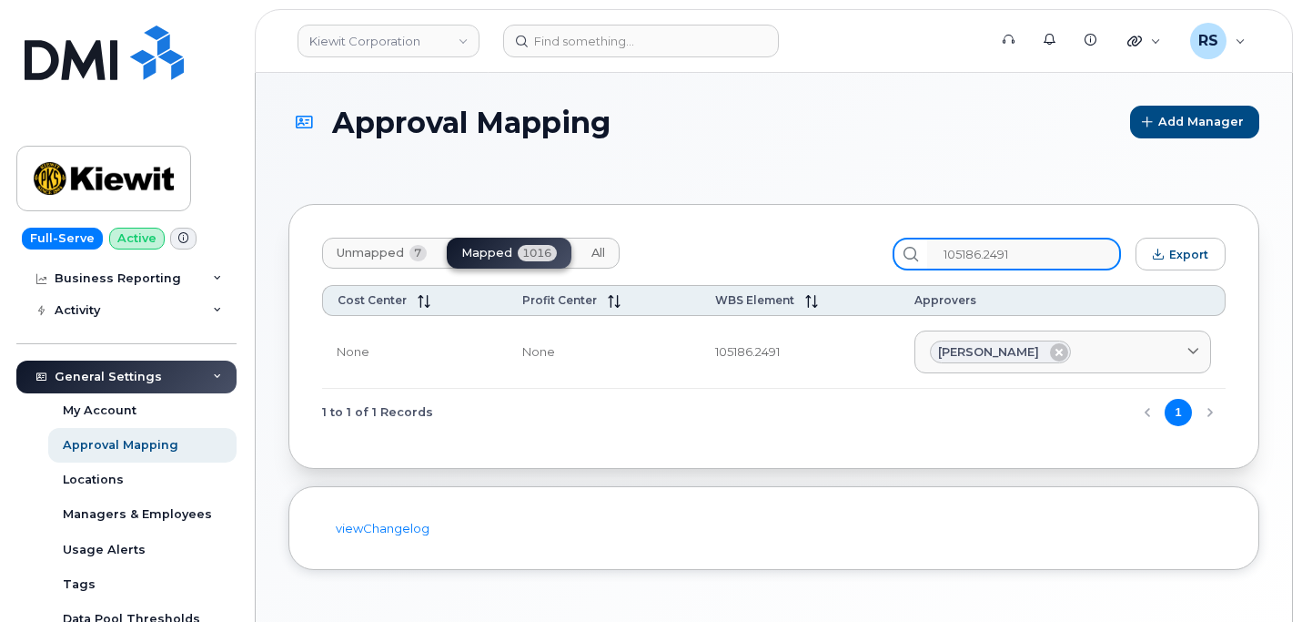
type input "105186.2491"
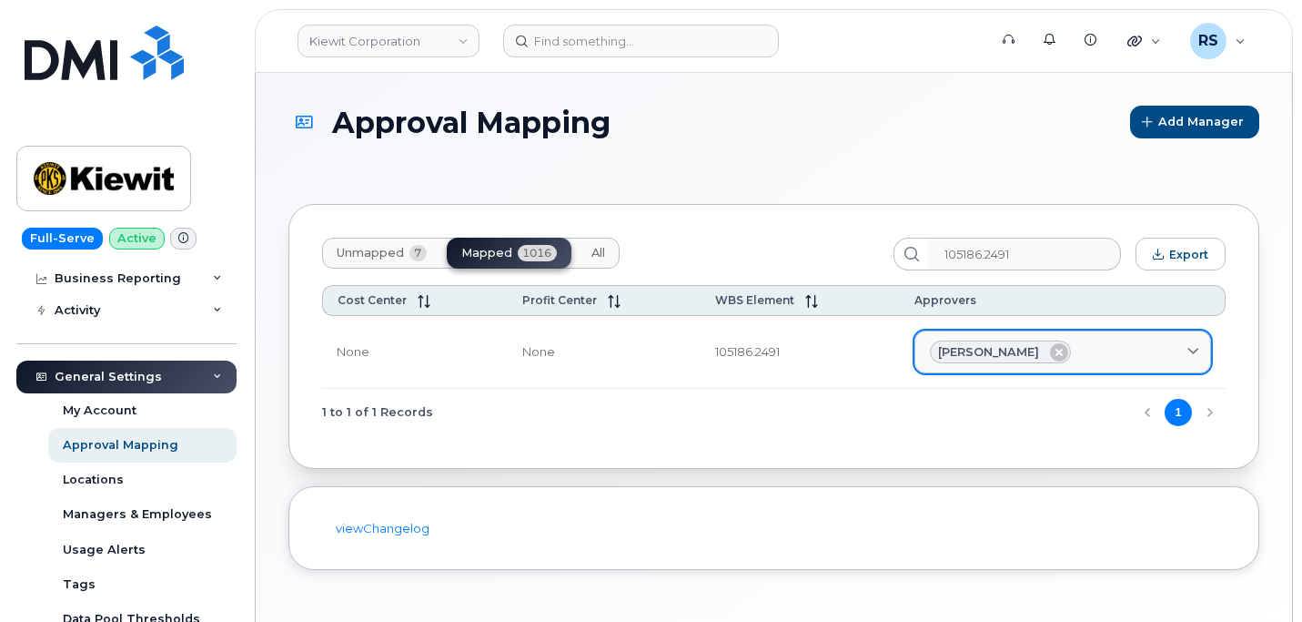
click at [1198, 344] on span at bounding box center [1193, 351] width 17 height 17
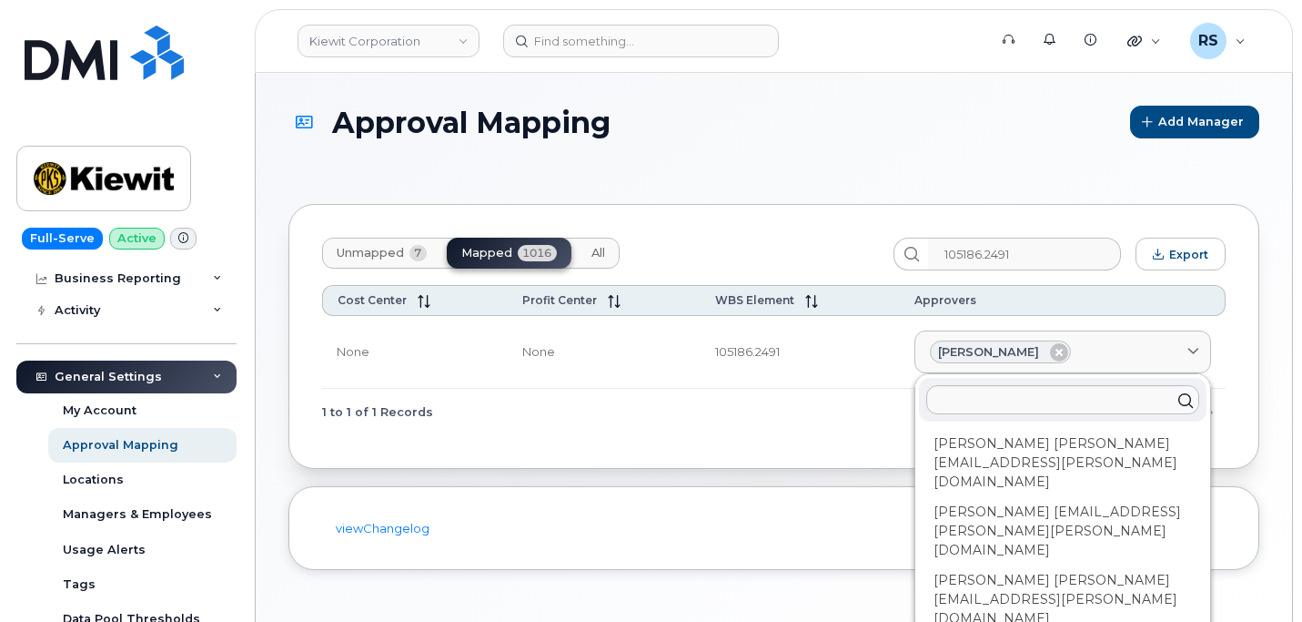
click at [845, 111] on h1 "Approval Mapping" at bounding box center [704, 122] width 833 height 32
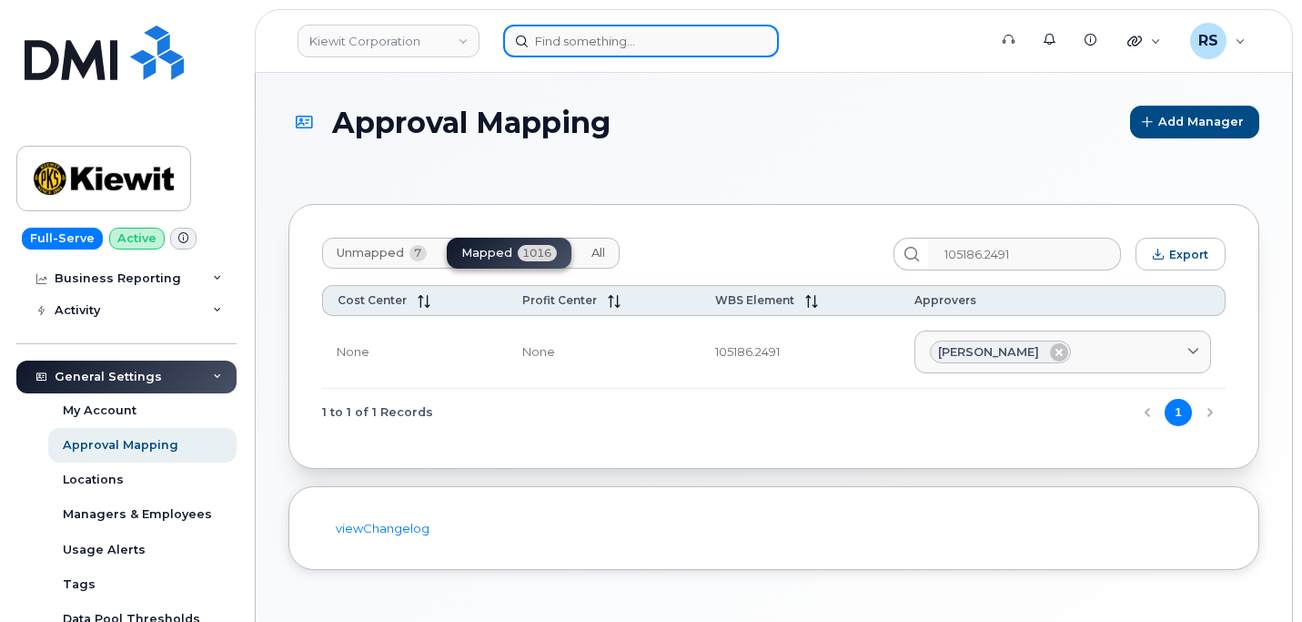
click at [582, 40] on input at bounding box center [641, 41] width 276 height 33
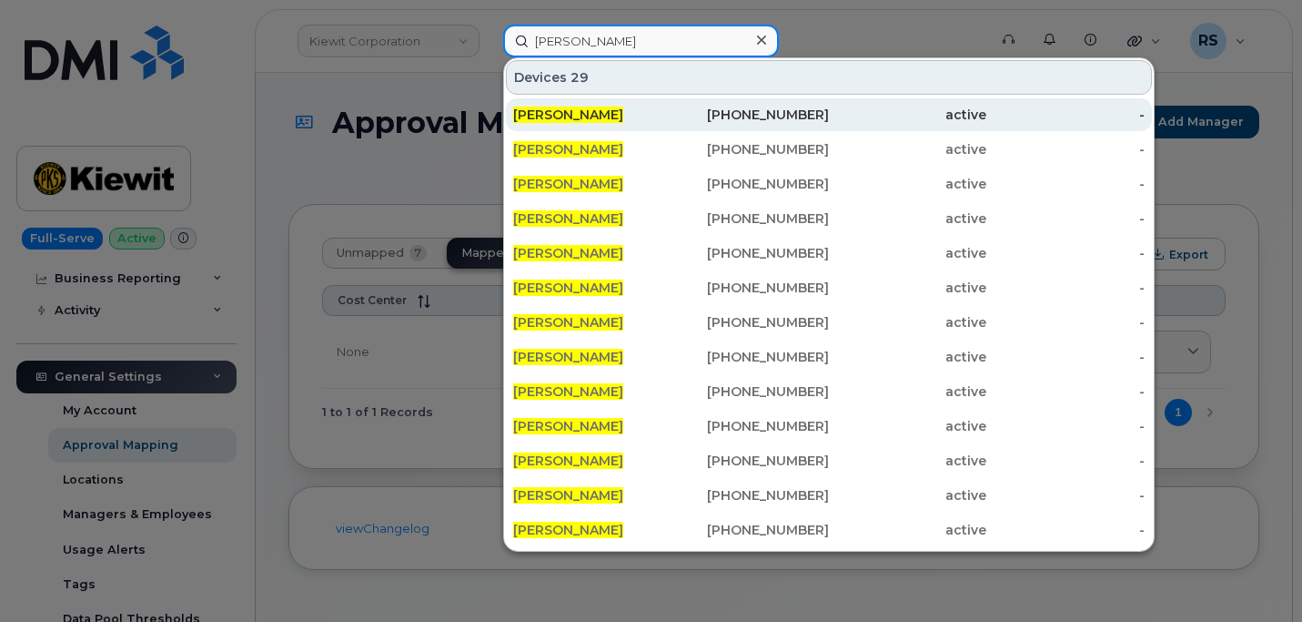
type input "richard Vogler"
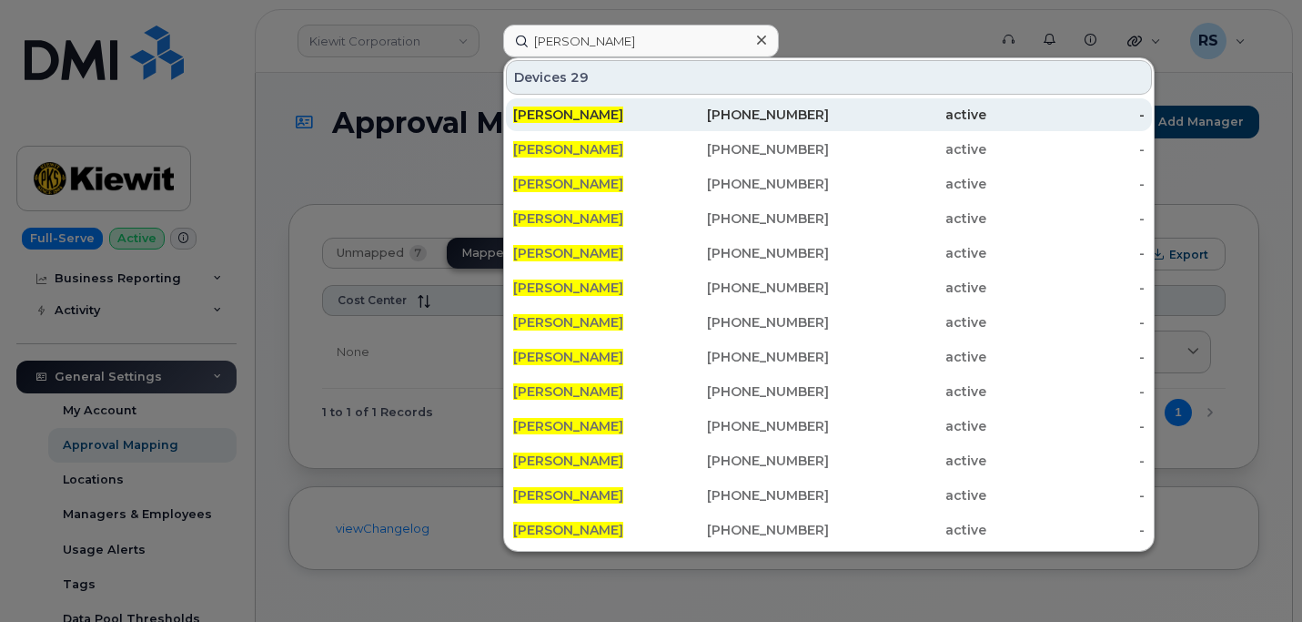
click at [573, 116] on span "RICHARD VOGLER" at bounding box center [568, 114] width 110 height 16
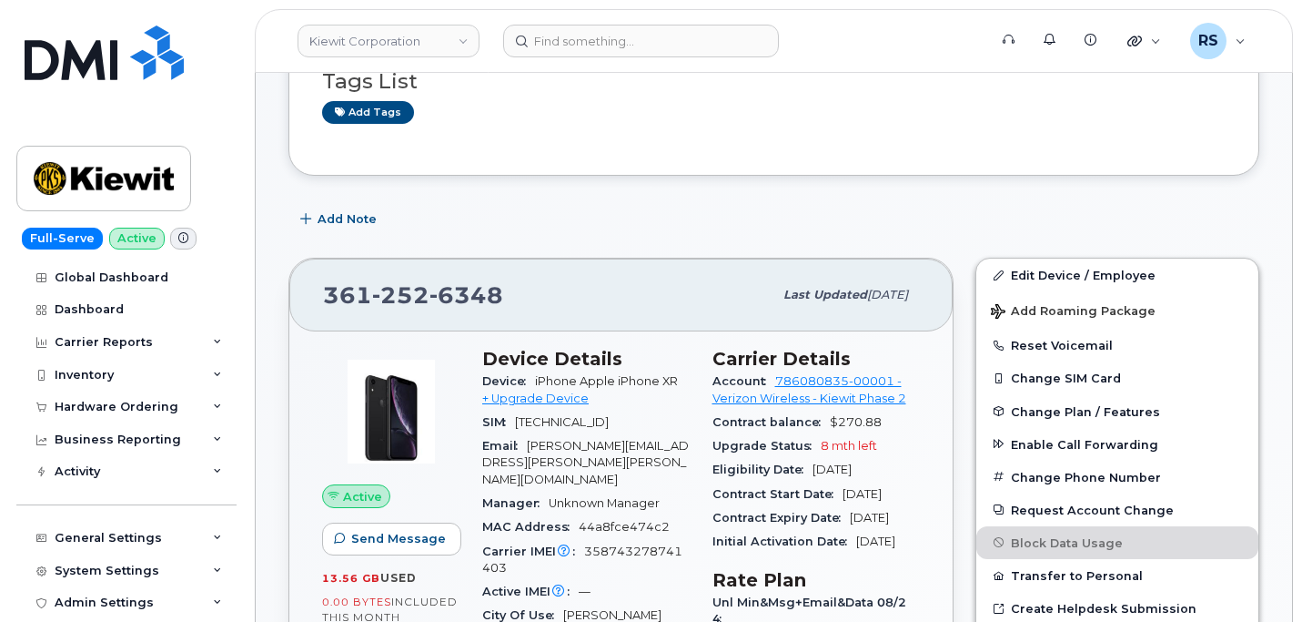
scroll to position [382, 0]
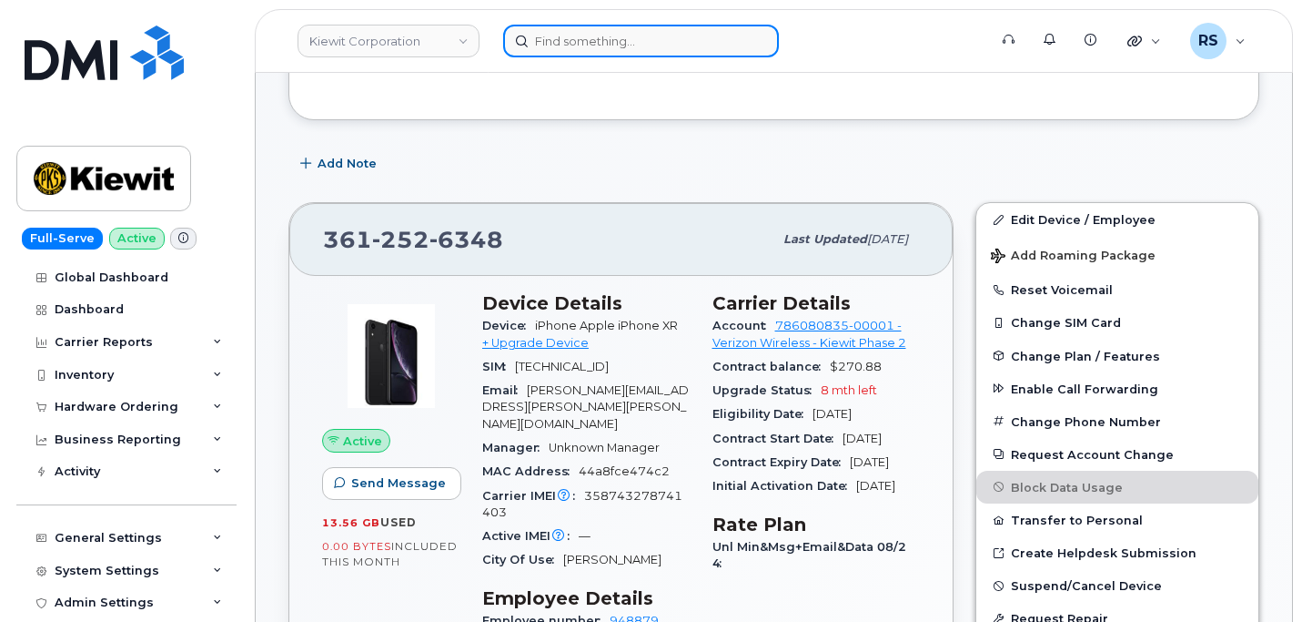
click at [566, 39] on input at bounding box center [641, 41] width 276 height 33
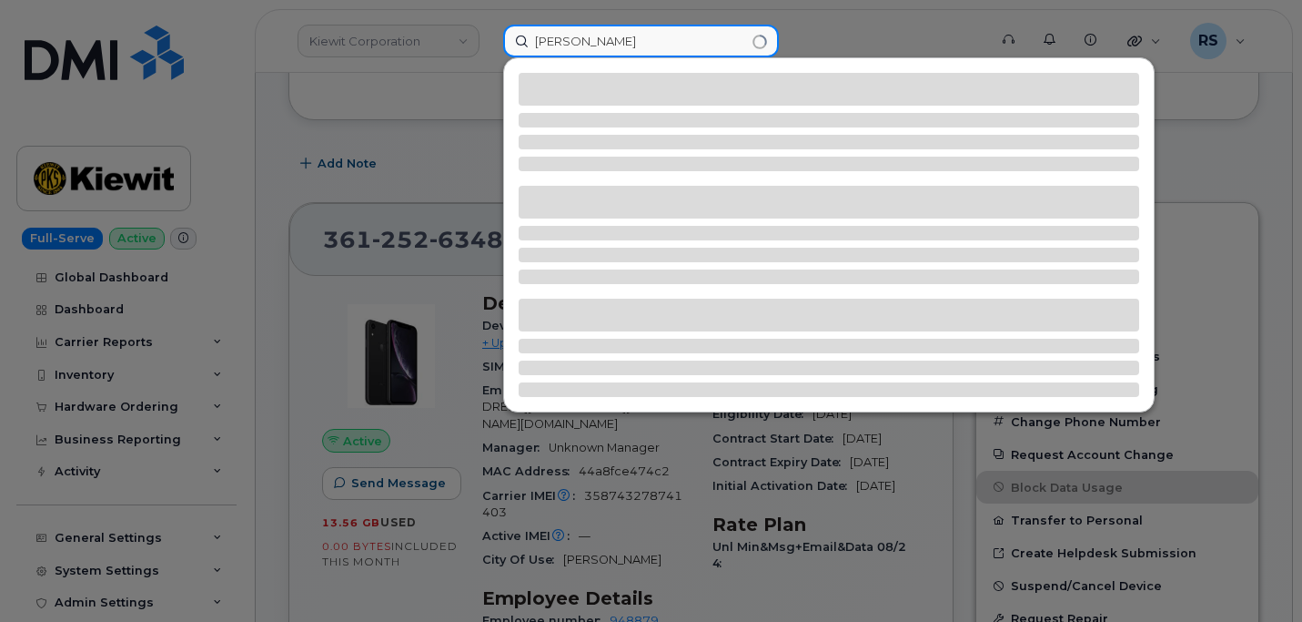
type input "richard vogler"
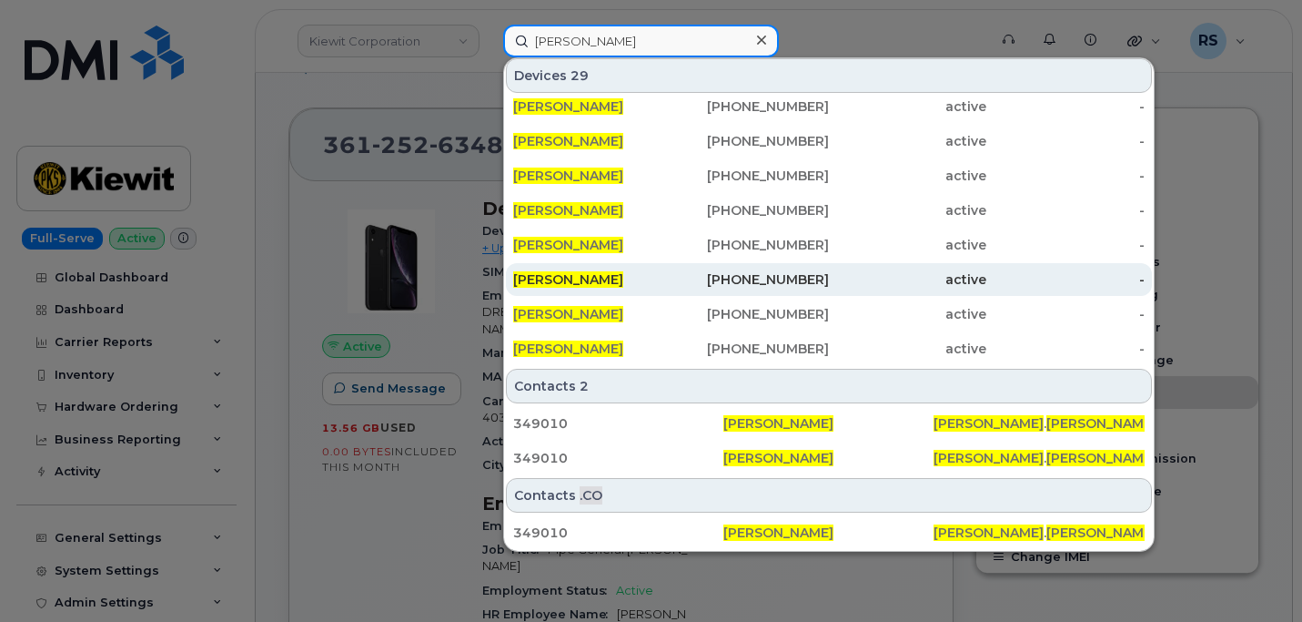
scroll to position [806, 0]
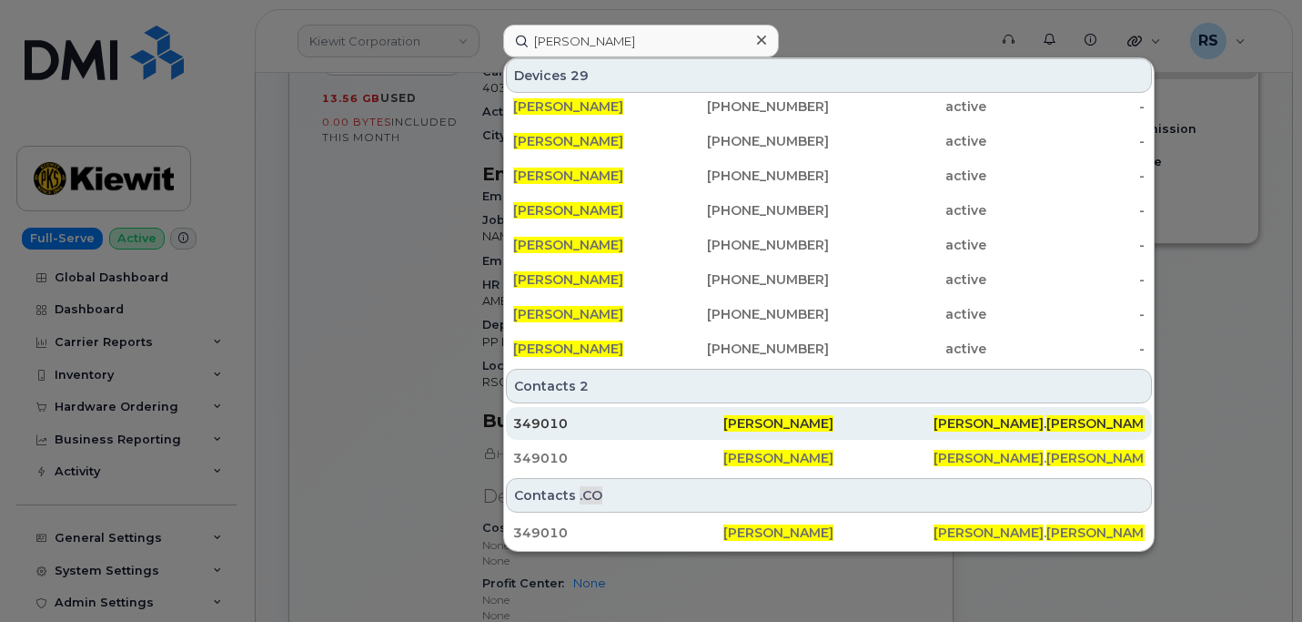
click at [545, 422] on div "349010" at bounding box center [618, 423] width 210 height 18
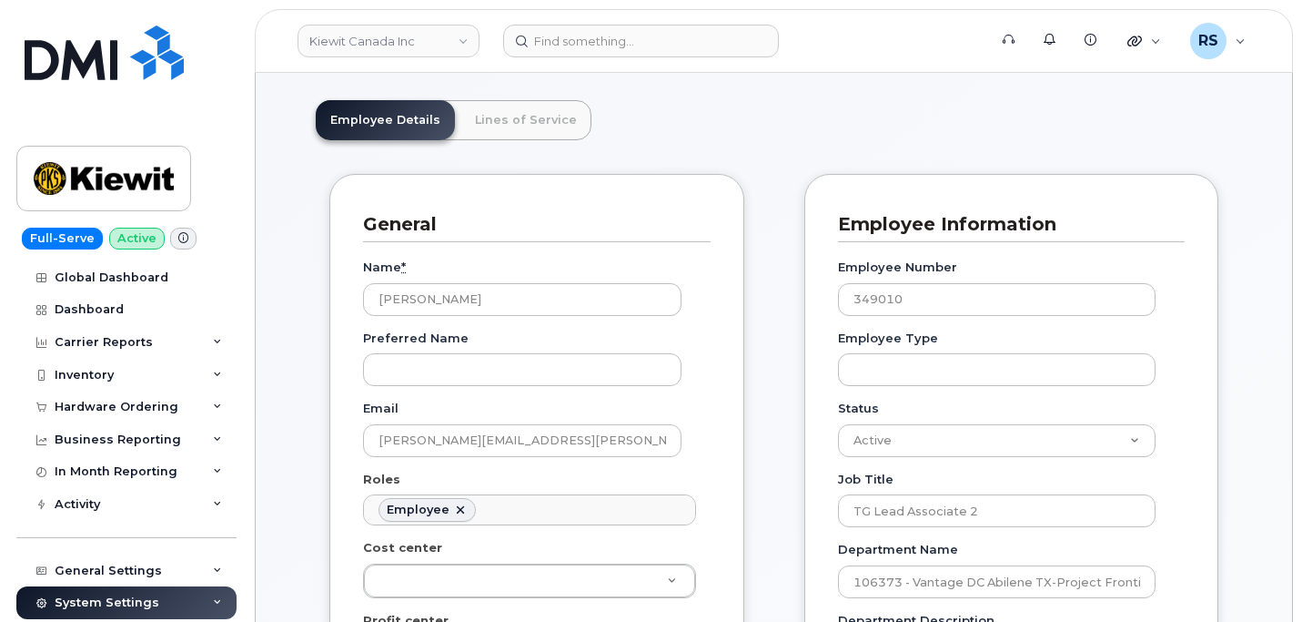
scroll to position [303, 0]
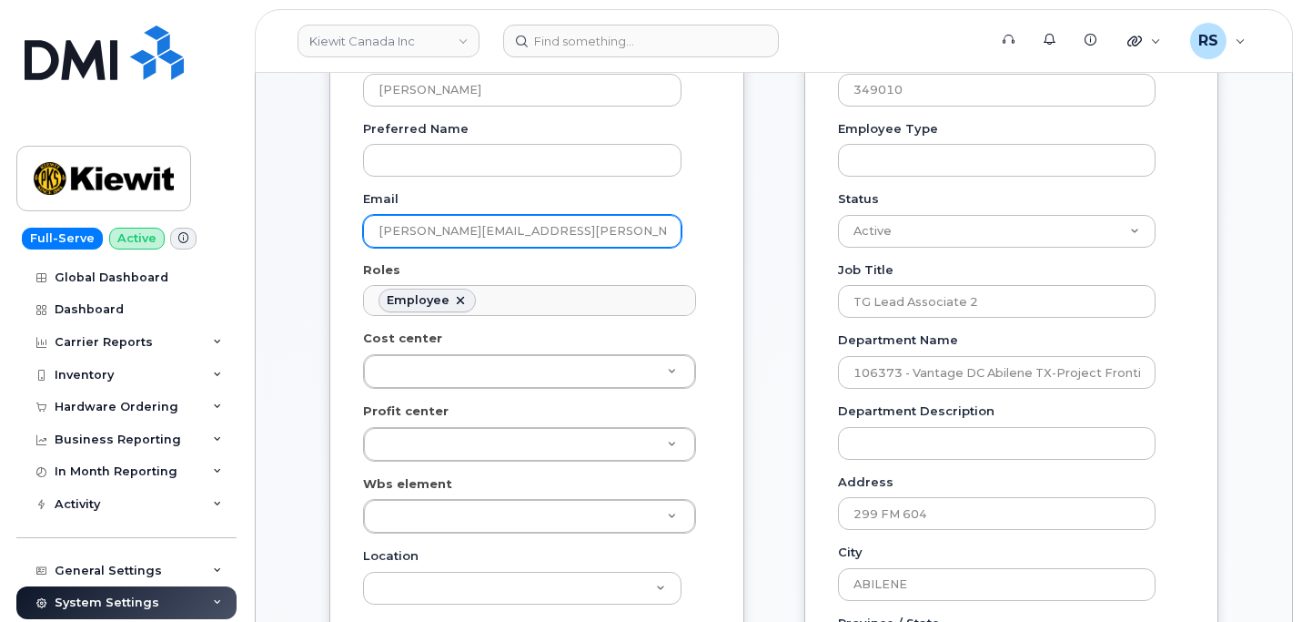
drag, startPoint x: 599, startPoint y: 226, endPoint x: 420, endPoint y: 235, distance: 178.6
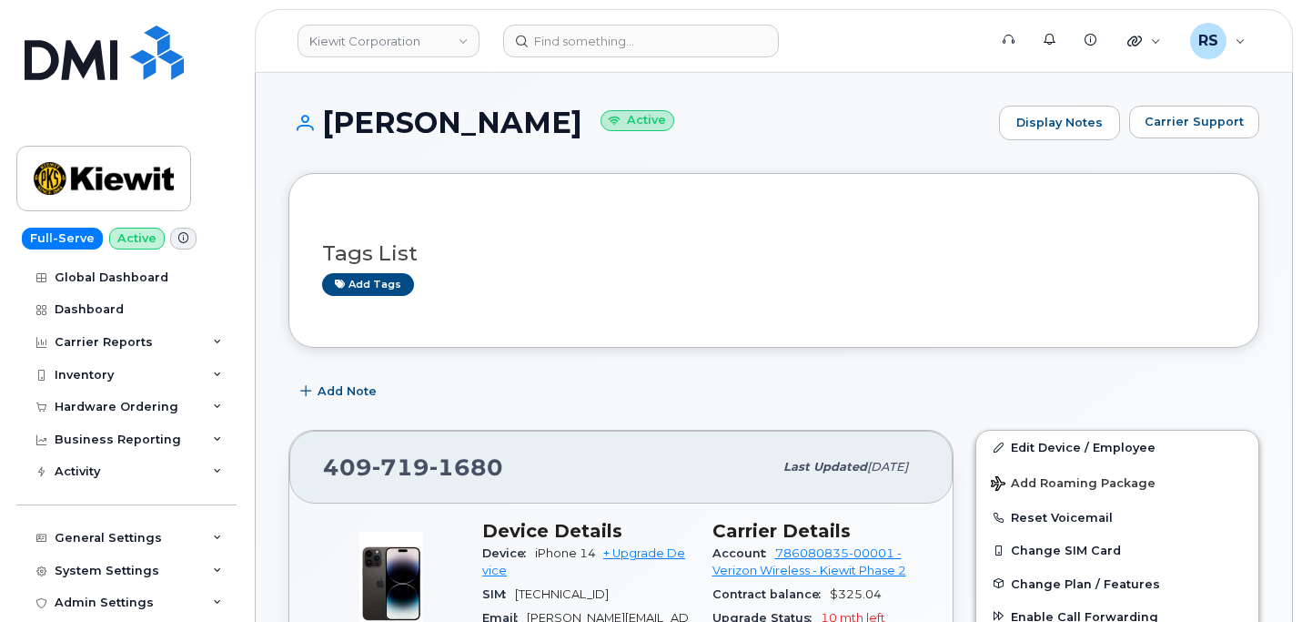
drag, startPoint x: 625, startPoint y: 126, endPoint x: 328, endPoint y: 126, distance: 297.6
click at [328, 126] on h1 "CRAIG BEAUCHAMP Active" at bounding box center [639, 122] width 702 height 32
copy h1 "CRAIG BEAUCHAMP"
